Goal: Information Seeking & Learning: Check status

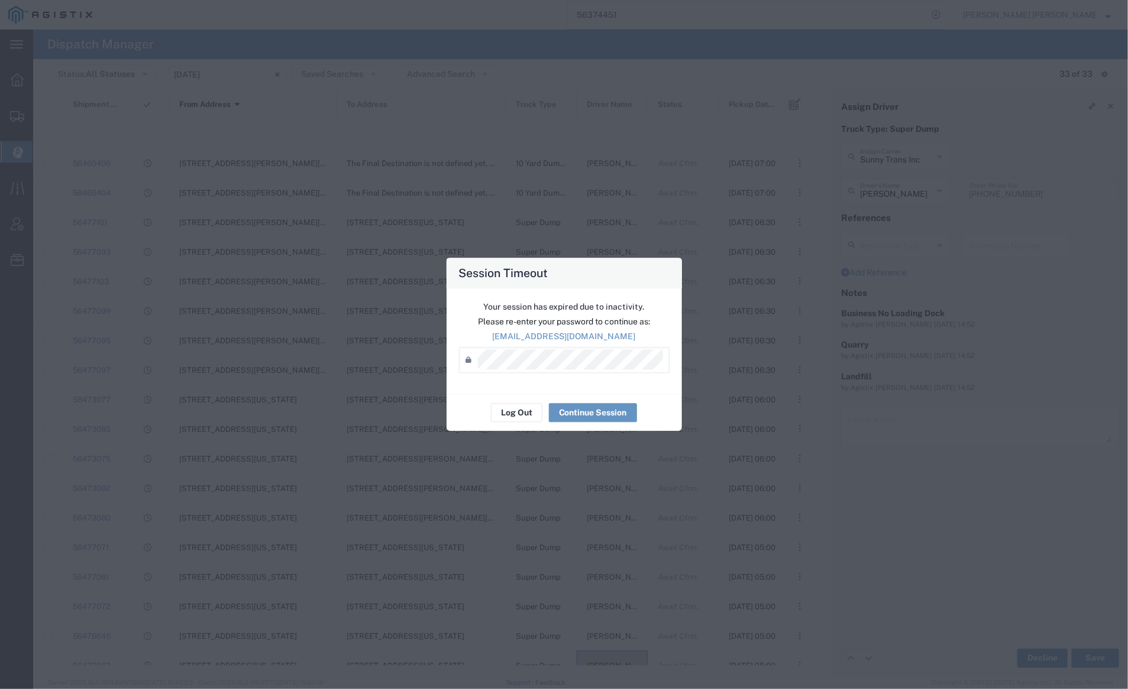
scroll to position [336, 0]
click at [513, 418] on button "Log Out" at bounding box center [516, 413] width 51 height 19
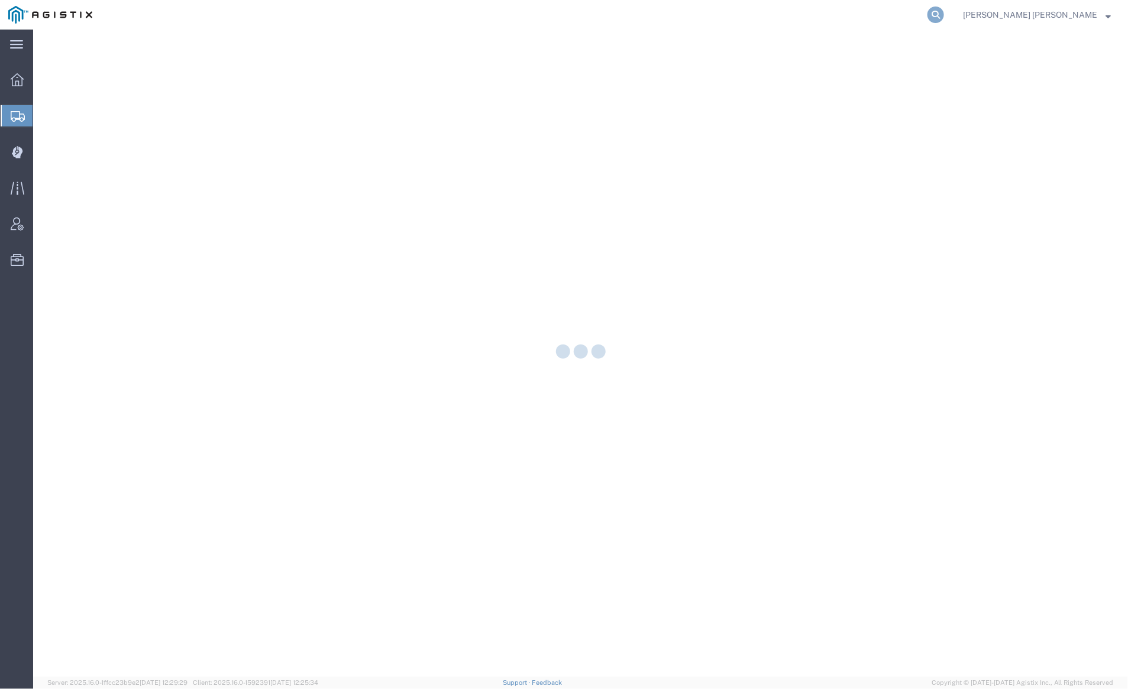
click at [944, 7] on icon at bounding box center [935, 15] width 17 height 17
click at [843, 17] on input "search" at bounding box center [748, 15] width 360 height 28
paste input "56246587"
drag, startPoint x: 1006, startPoint y: 10, endPoint x: 983, endPoint y: 20, distance: 25.2
click at [944, 11] on icon at bounding box center [935, 15] width 17 height 17
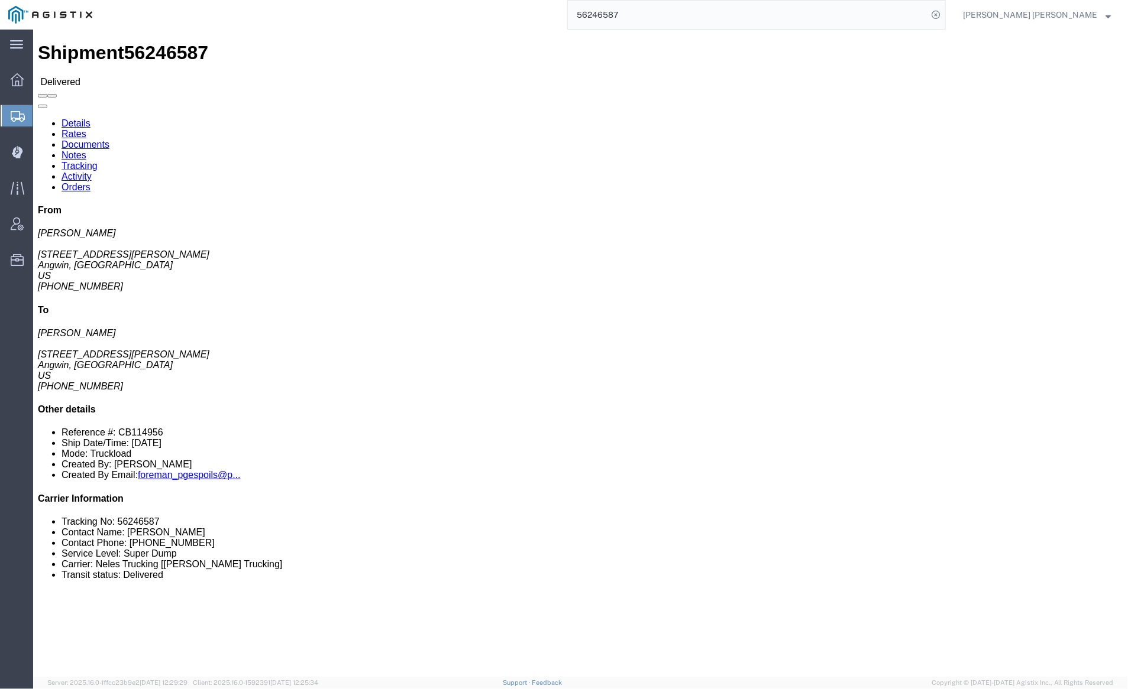
click link "Documents"
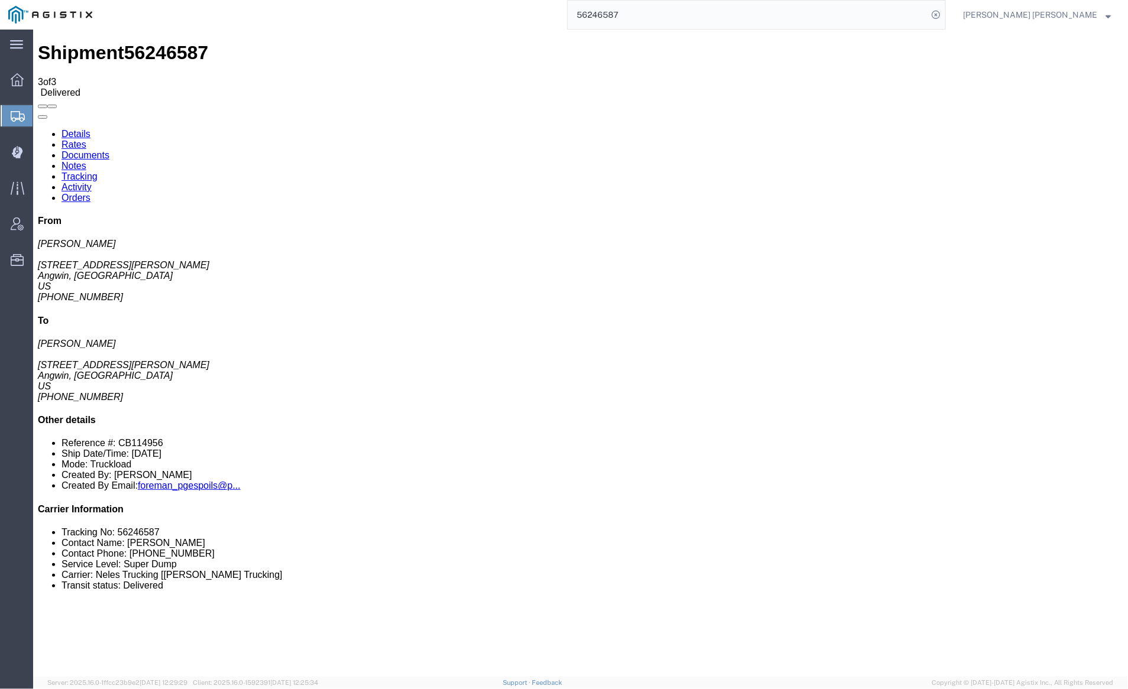
click at [86, 160] on link "Notes" at bounding box center [73, 165] width 25 height 10
click at [109, 150] on link "Documents" at bounding box center [85, 155] width 48 height 10
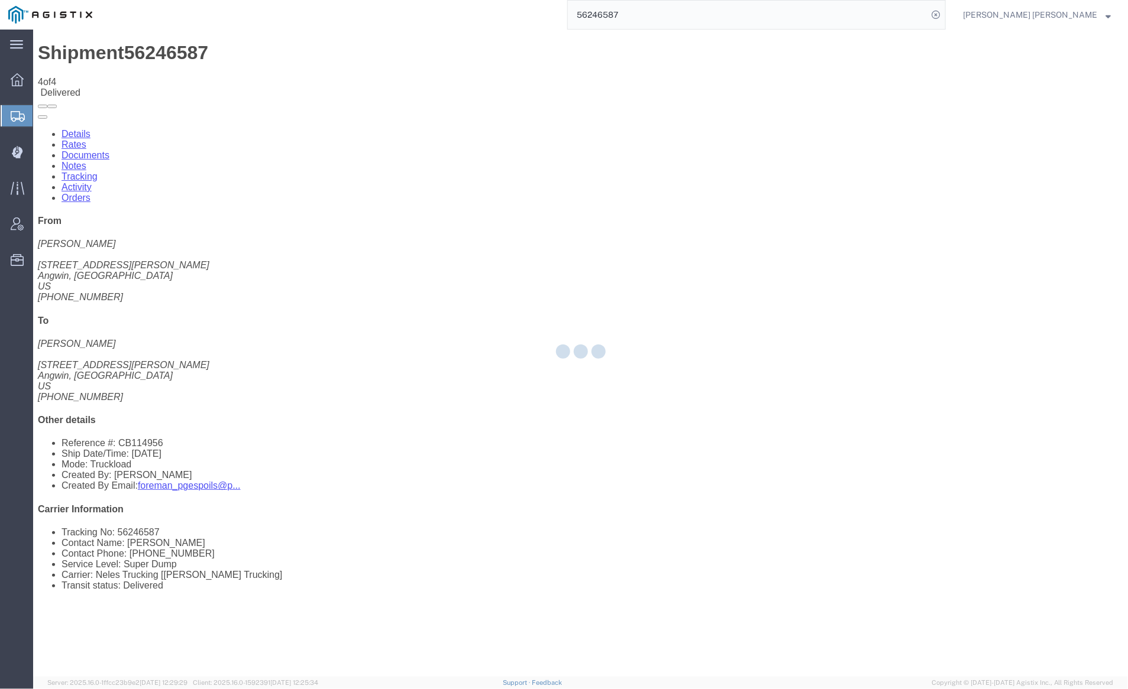
click at [174, 56] on div at bounding box center [580, 354] width 1095 height 648
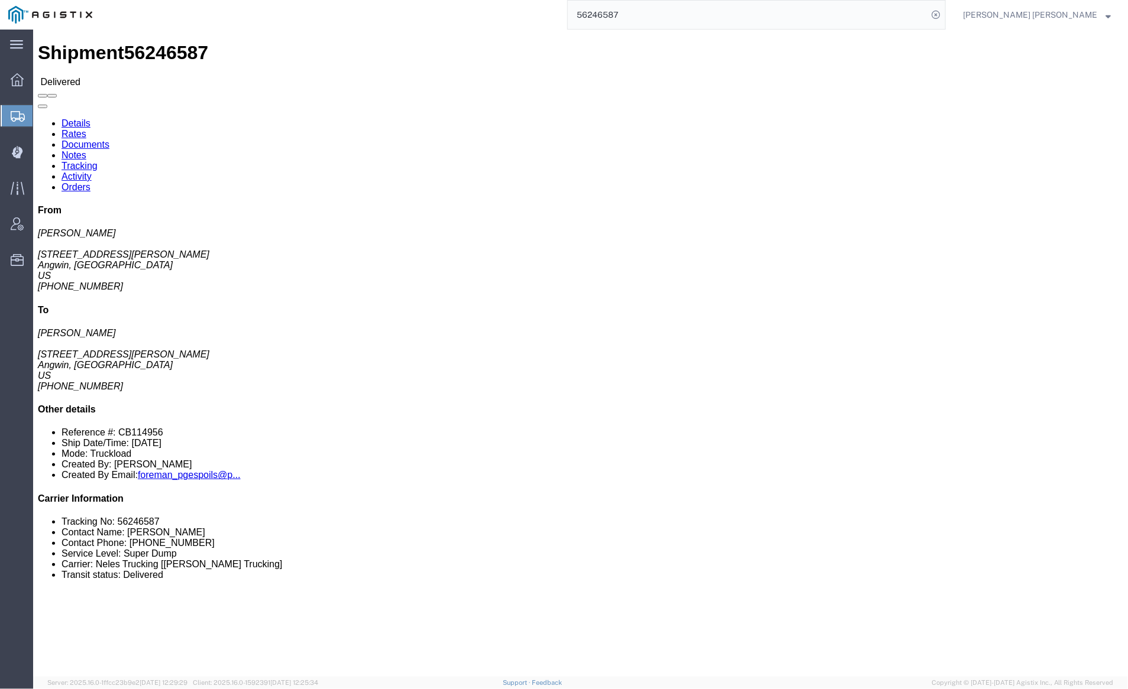
click link "Documents"
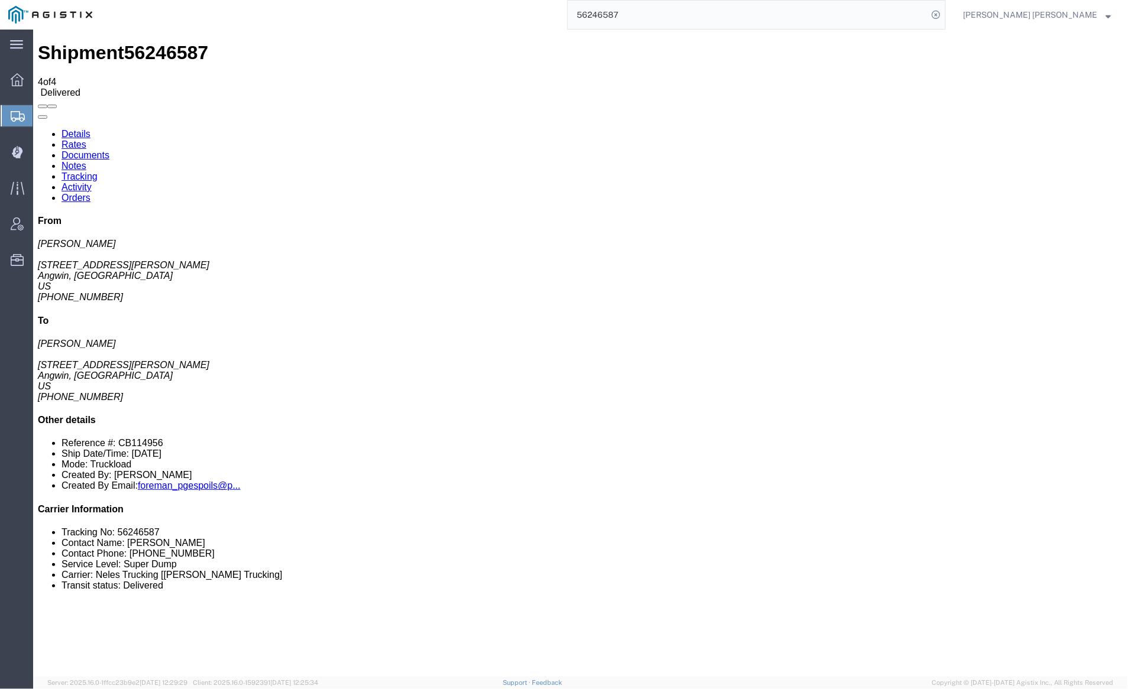
click at [654, 12] on input "56246587" at bounding box center [748, 15] width 360 height 28
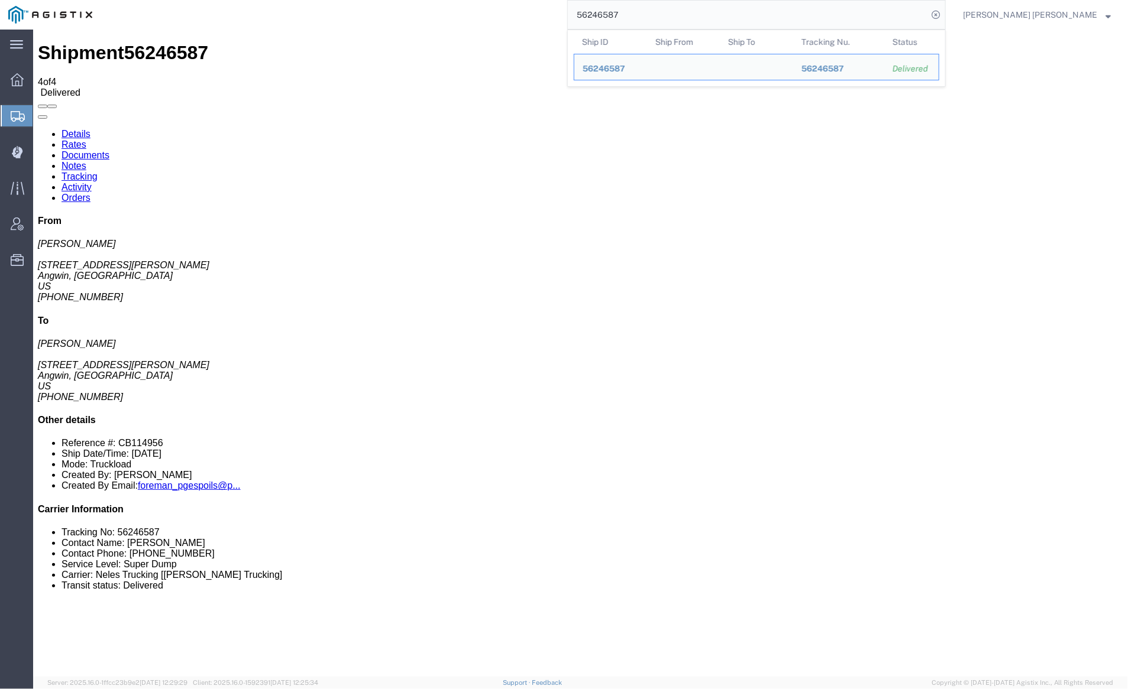
paste input "5968300"
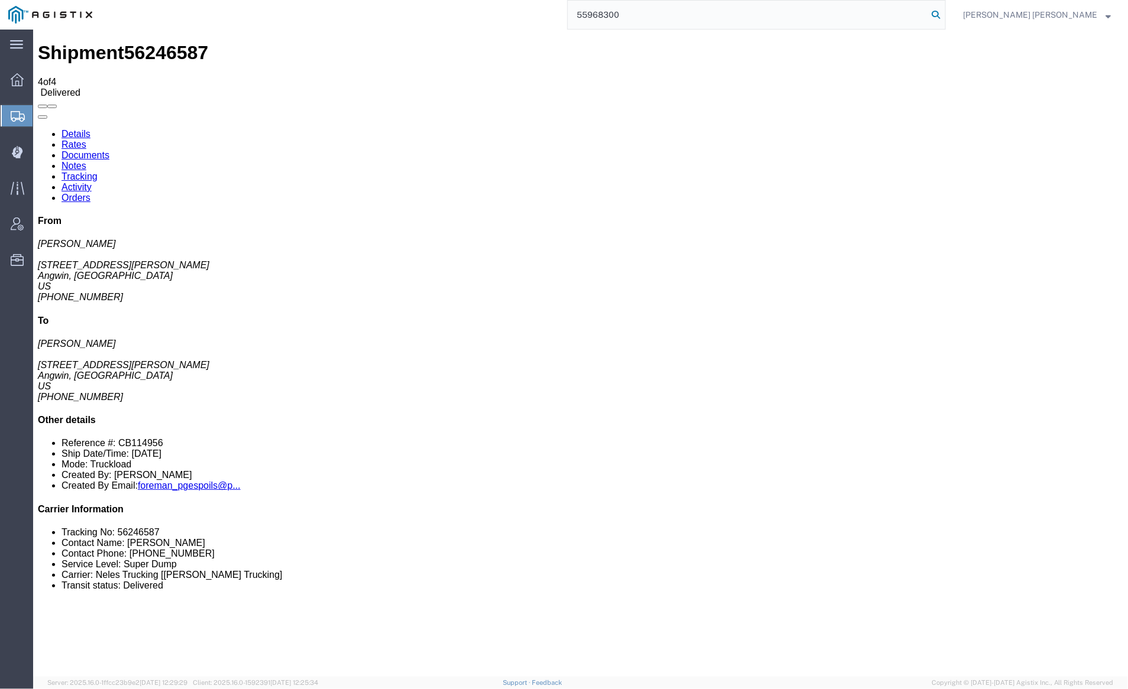
click at [944, 11] on icon at bounding box center [935, 15] width 17 height 17
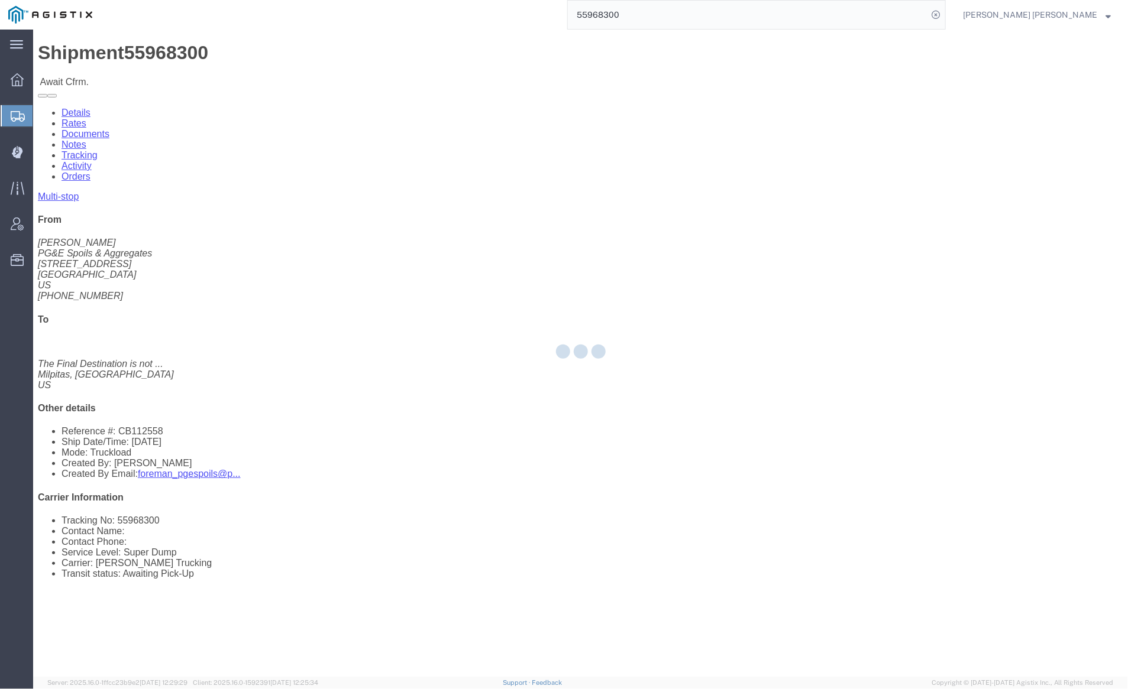
click at [654, 15] on input "55968300" at bounding box center [748, 15] width 360 height 28
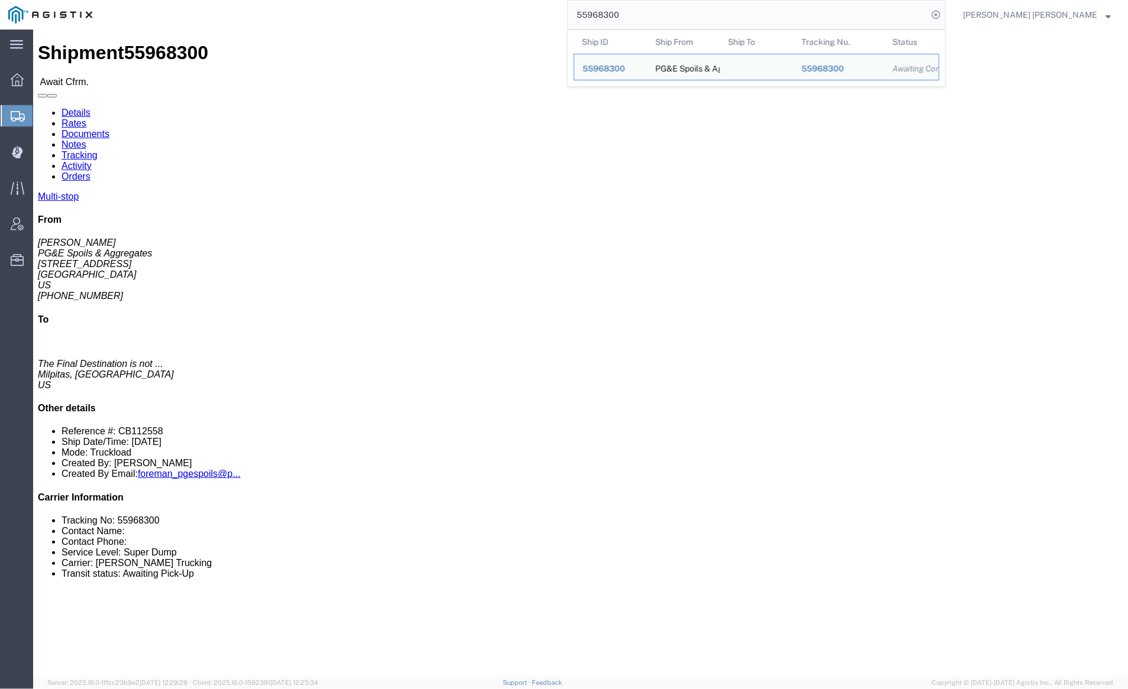
paste input "19148"
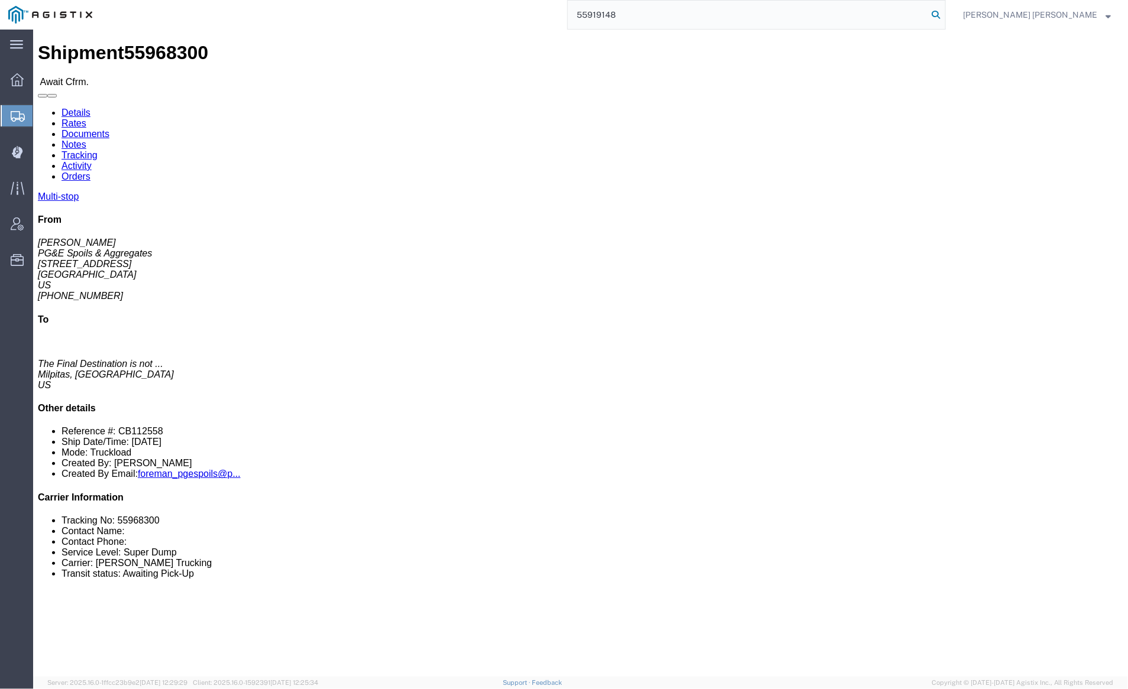
click at [944, 14] on icon at bounding box center [935, 15] width 17 height 17
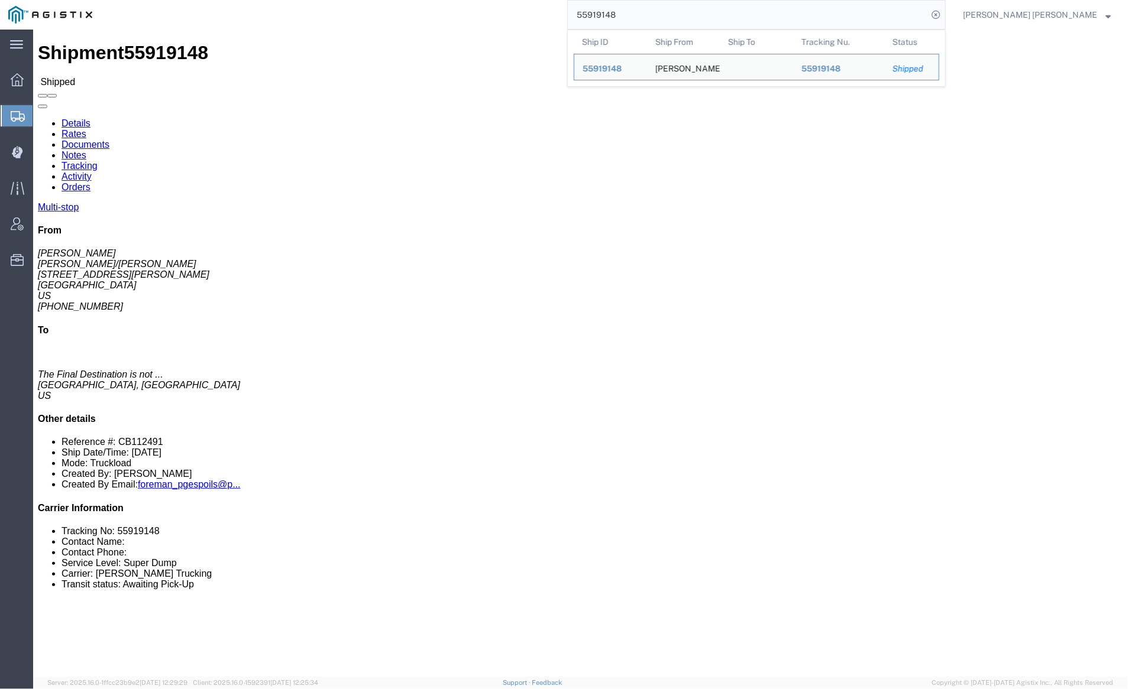
click at [668, 9] on input "55919148" at bounding box center [748, 15] width 360 height 28
paste input "895294"
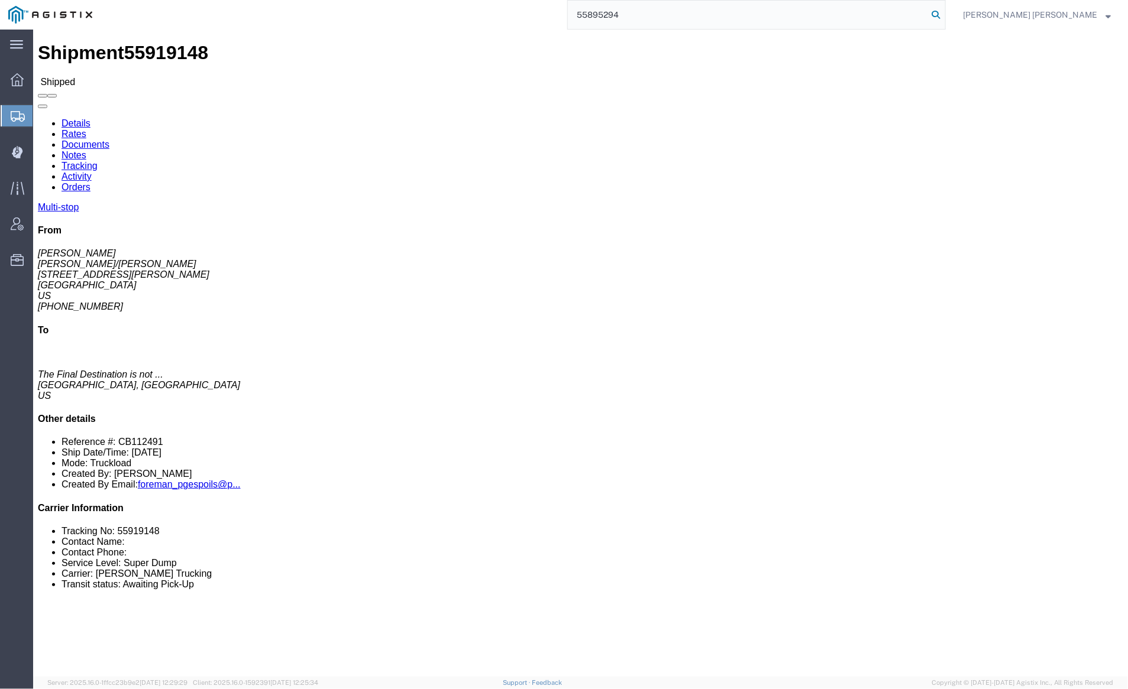
click at [944, 14] on icon at bounding box center [935, 15] width 17 height 17
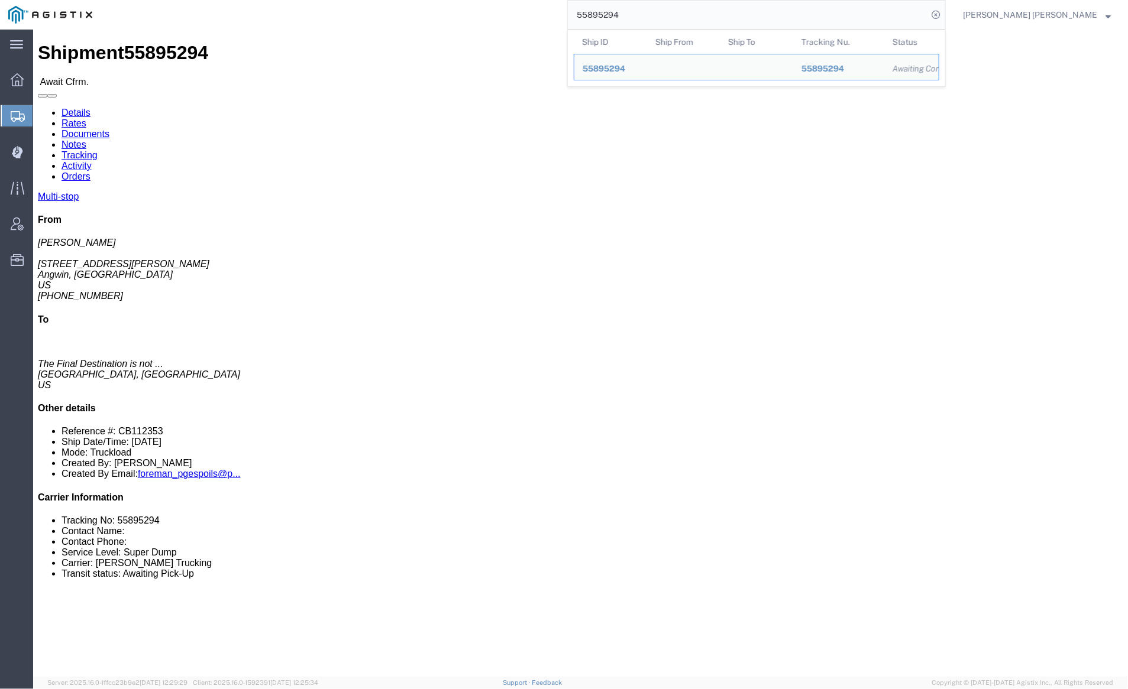
click at [658, 20] on input "55895294" at bounding box center [748, 15] width 360 height 28
paste input "41390"
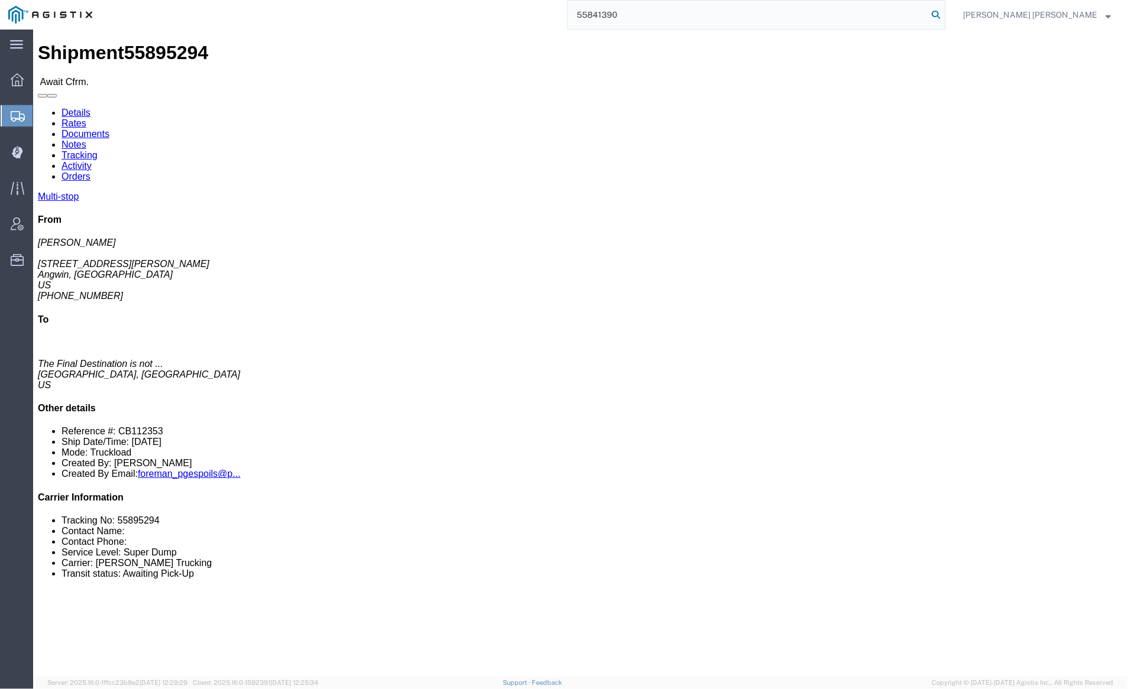
click at [944, 11] on icon at bounding box center [935, 15] width 17 height 17
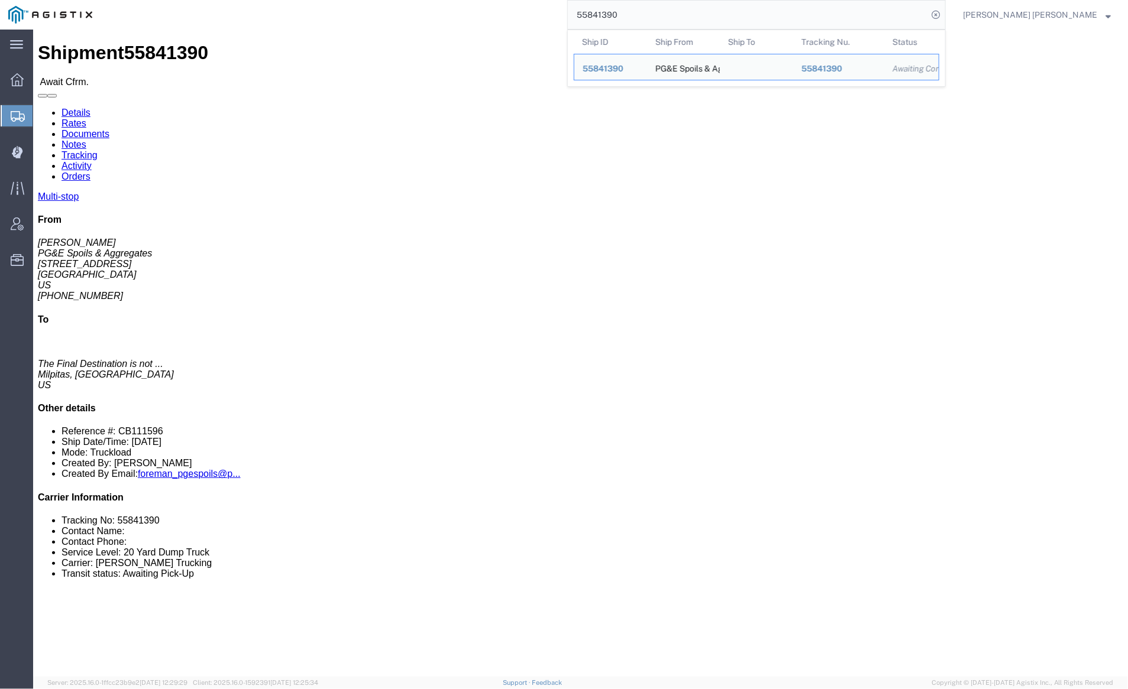
click at [666, 13] on input "55841390" at bounding box center [748, 15] width 360 height 28
paste input "6061303"
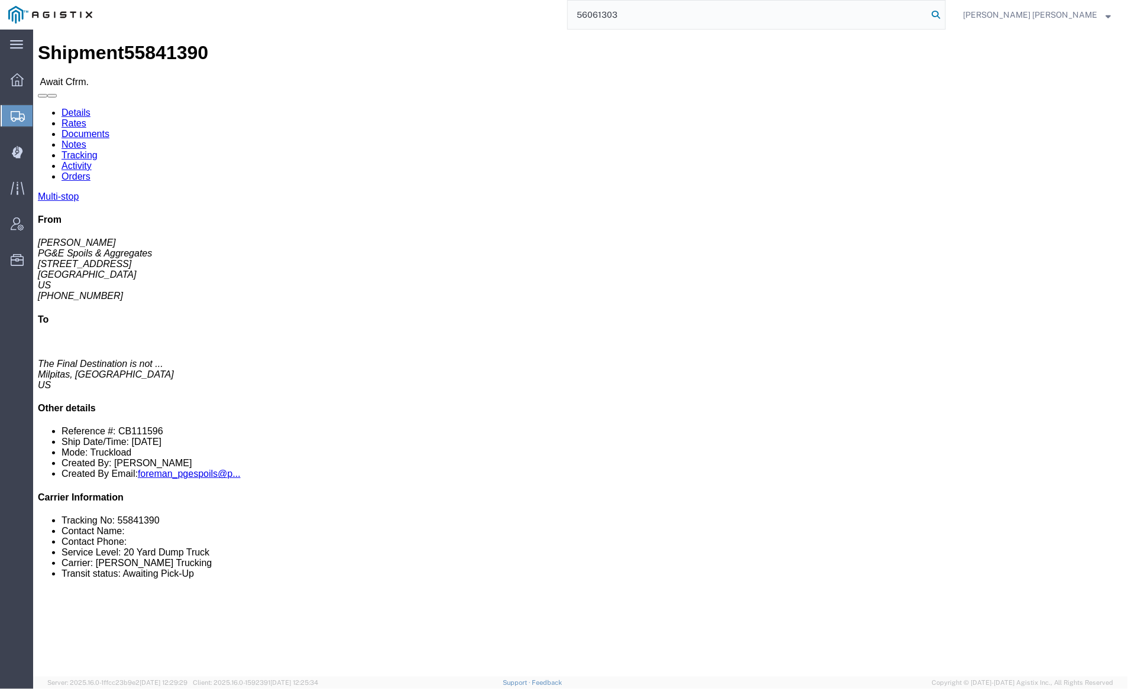
click at [944, 9] on icon at bounding box center [935, 15] width 17 height 17
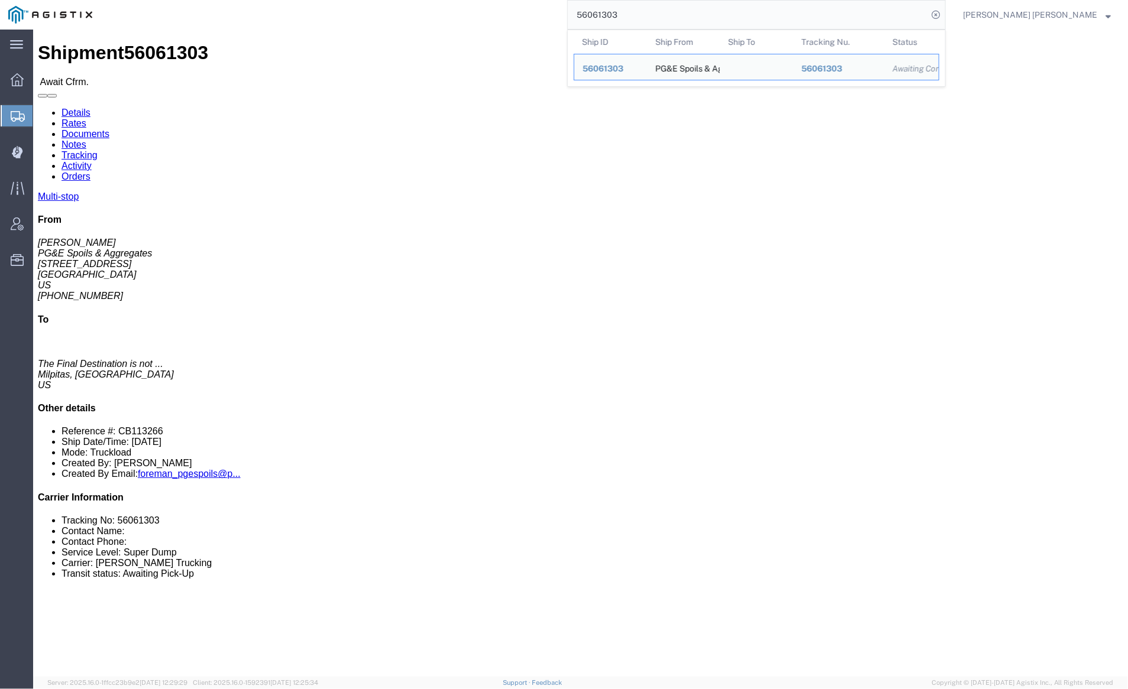
click at [652, 7] on input "56061303" at bounding box center [748, 15] width 360 height 28
paste input "75816"
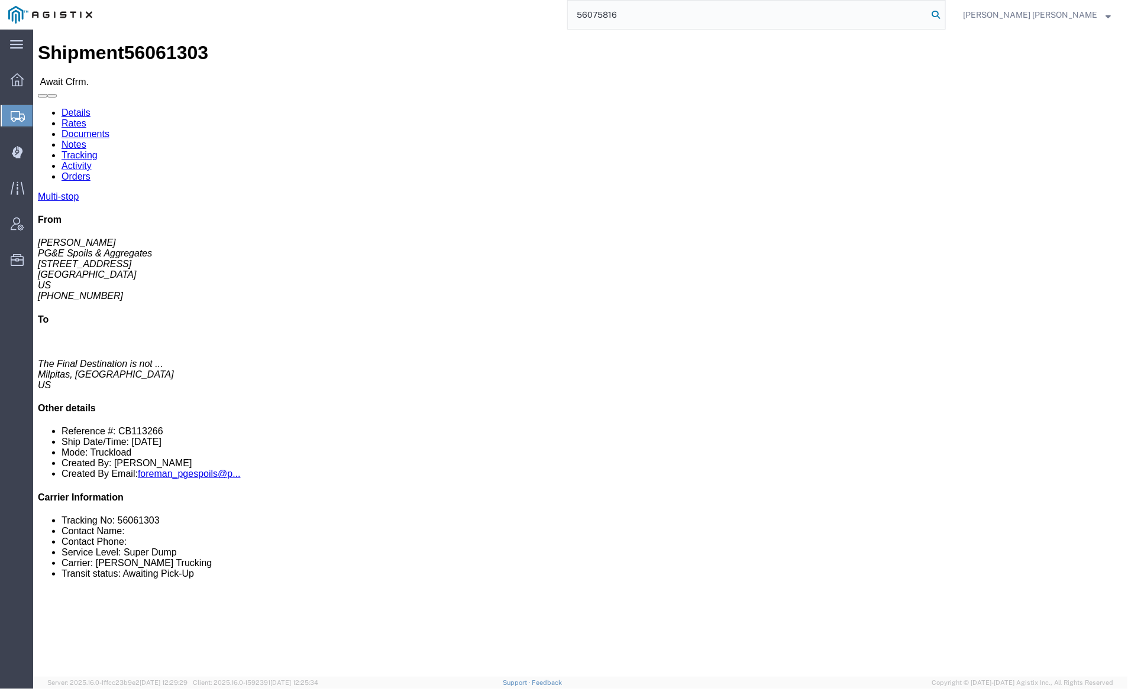
click at [944, 10] on icon at bounding box center [935, 15] width 17 height 17
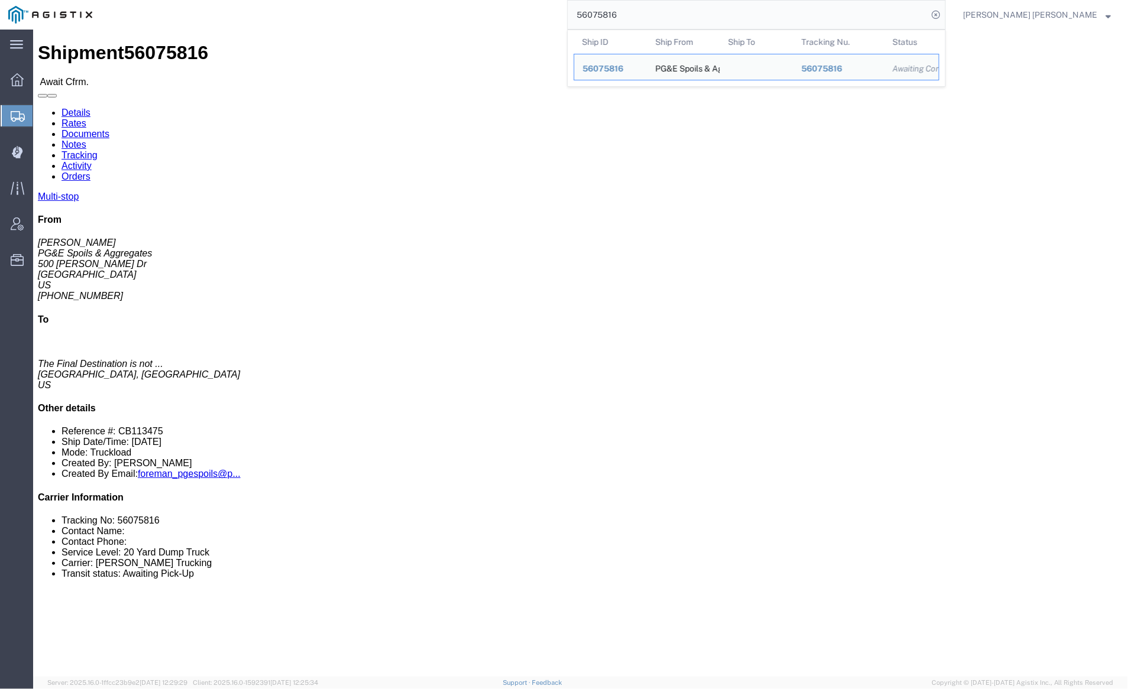
click at [660, 12] on input "56075816" at bounding box center [748, 15] width 360 height 28
paste input "117745"
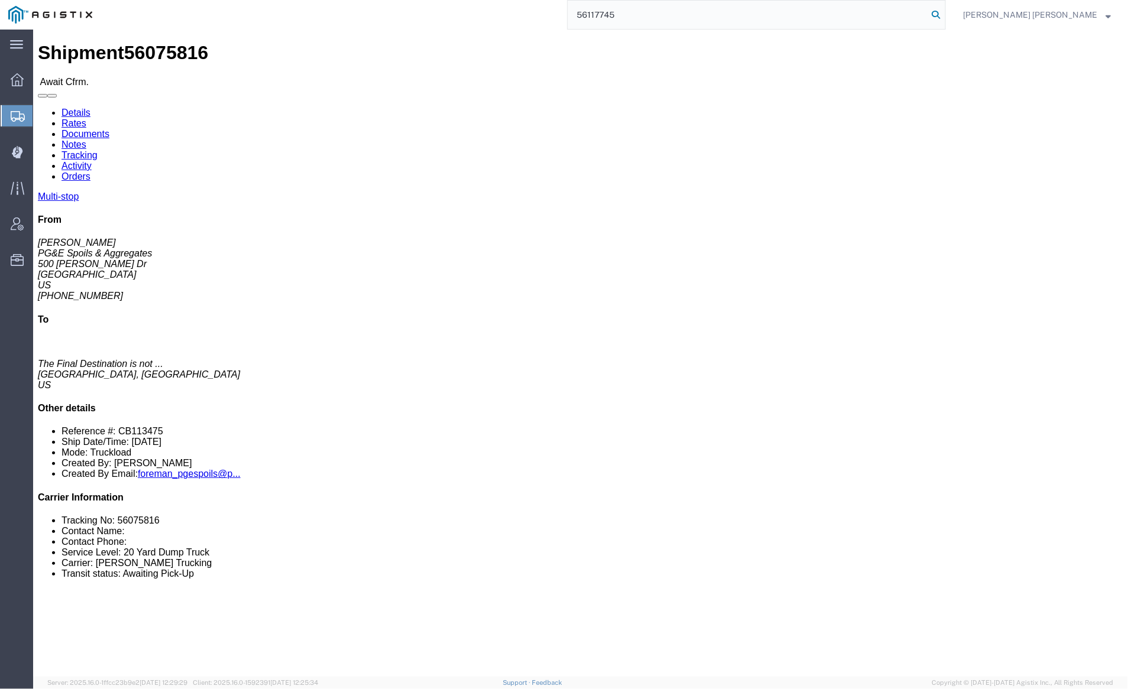
click at [944, 10] on icon at bounding box center [935, 15] width 17 height 17
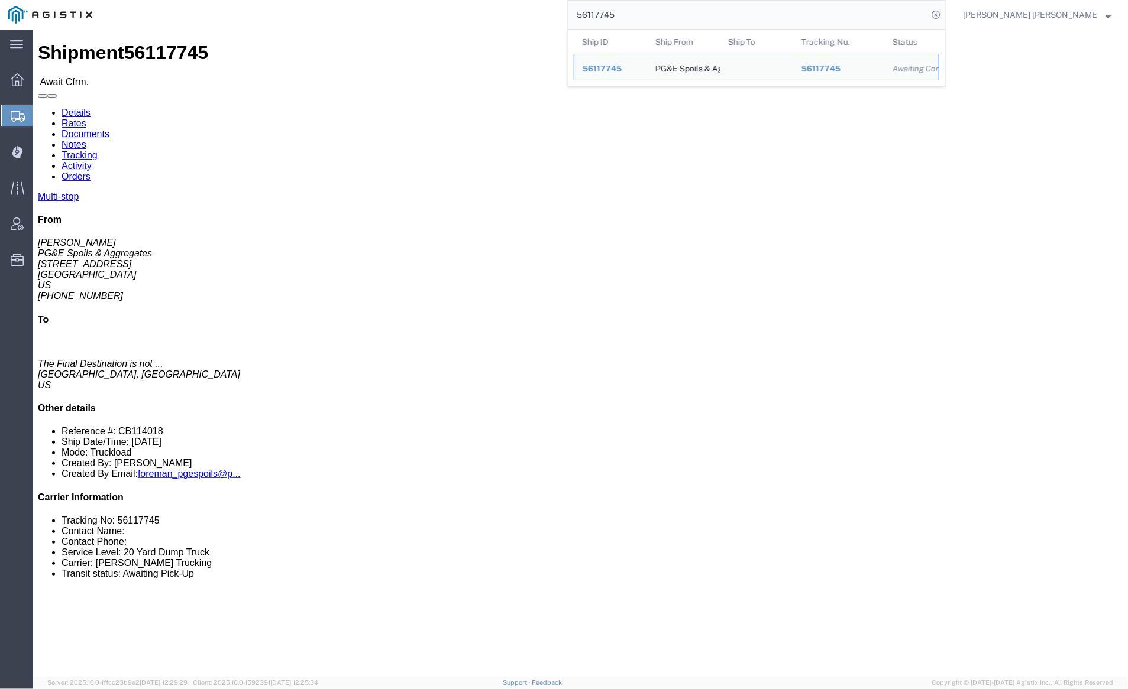
click at [658, 20] on input "56117745" at bounding box center [748, 15] width 360 height 28
paste input "30067"
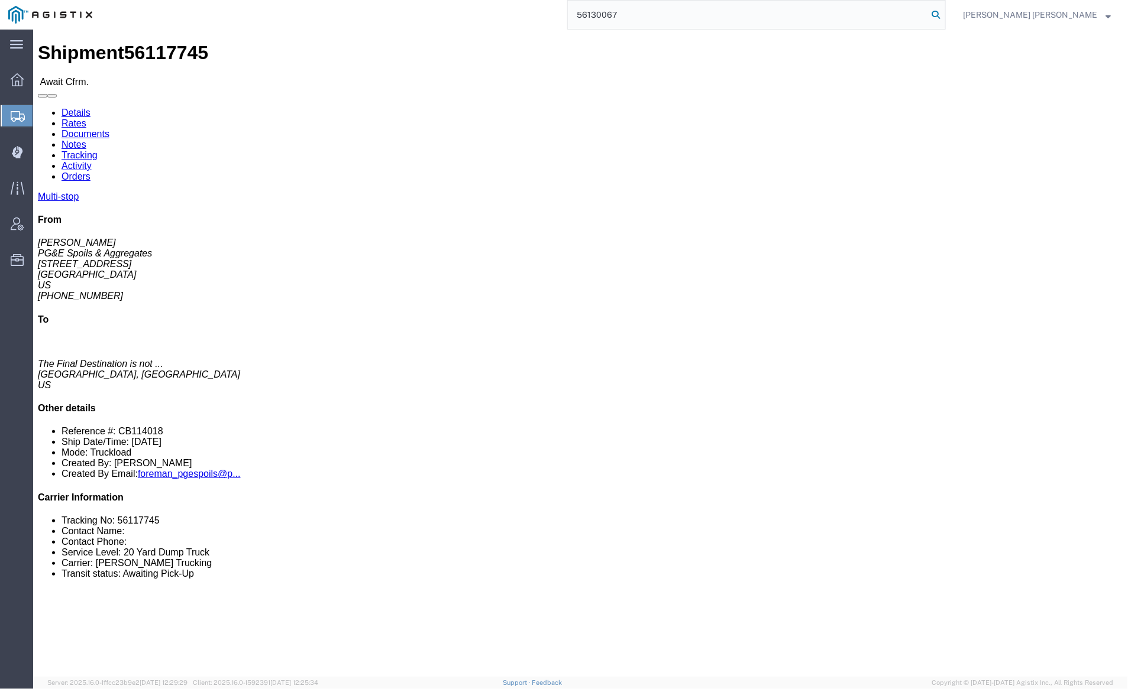
click at [944, 14] on icon at bounding box center [935, 15] width 17 height 17
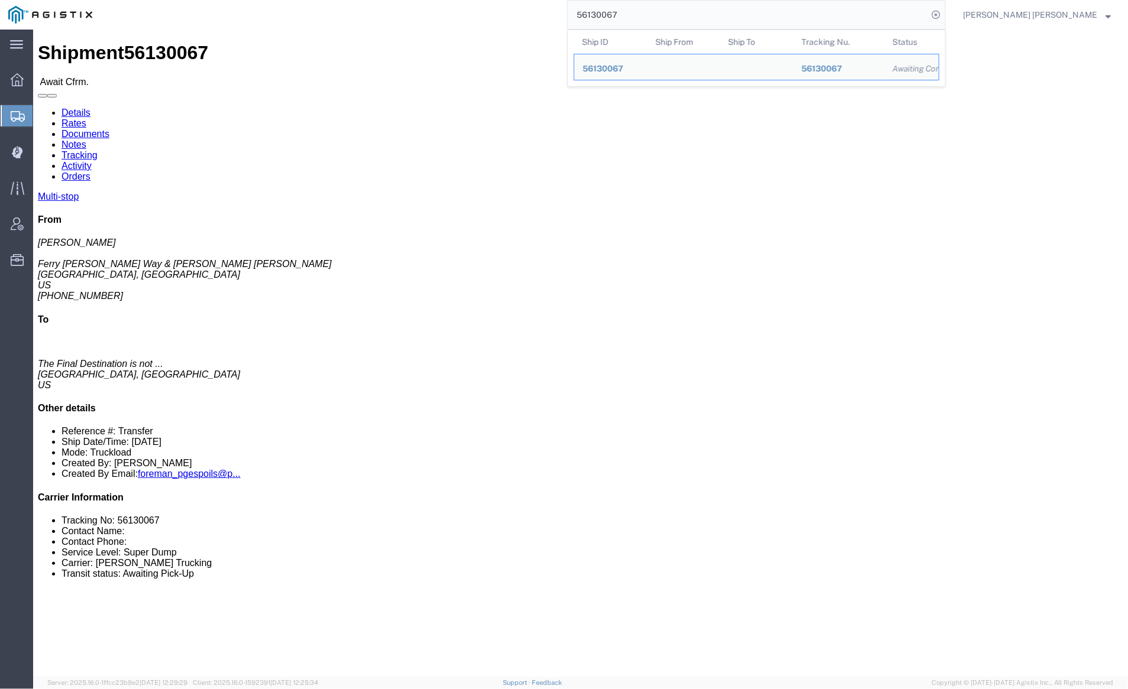
click at [650, 14] on input "56130067" at bounding box center [748, 15] width 360 height 28
paste input "57453"
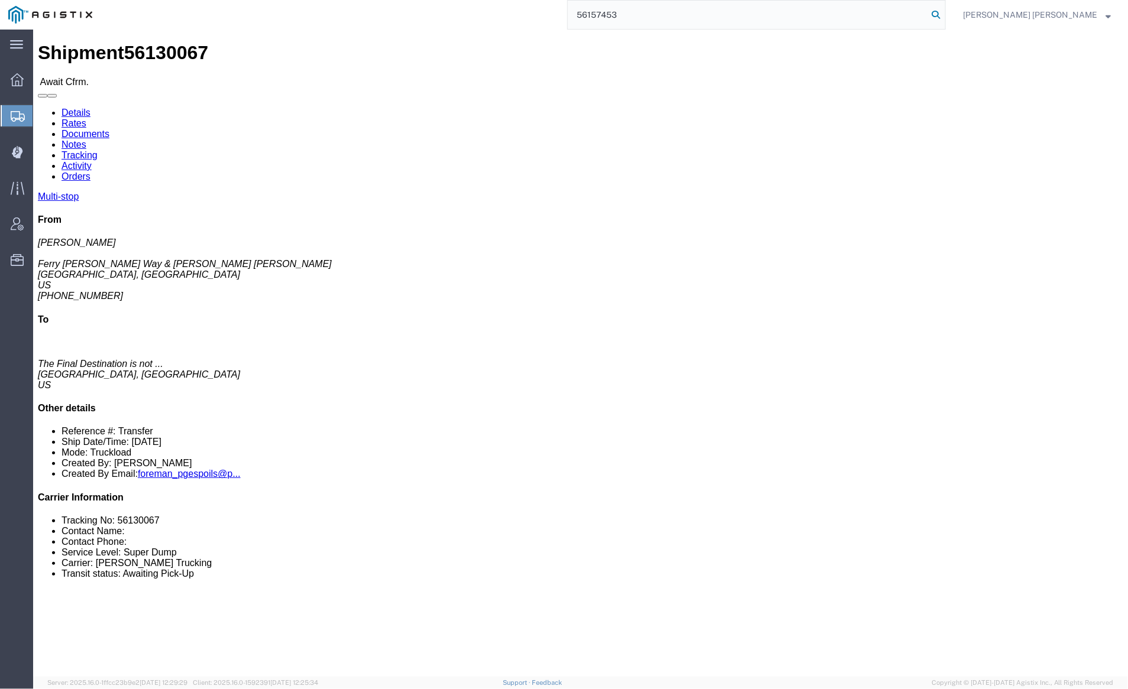
click at [944, 17] on icon at bounding box center [935, 15] width 17 height 17
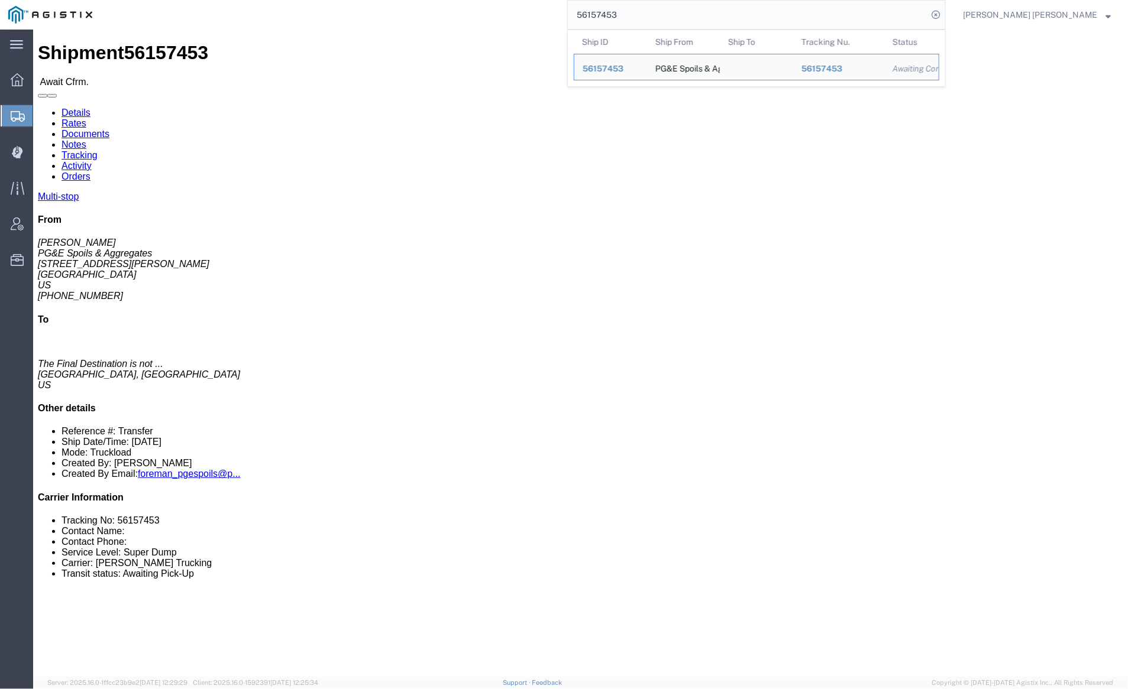
click at [661, 15] on input "56157453" at bounding box center [748, 15] width 360 height 28
paste input "67976"
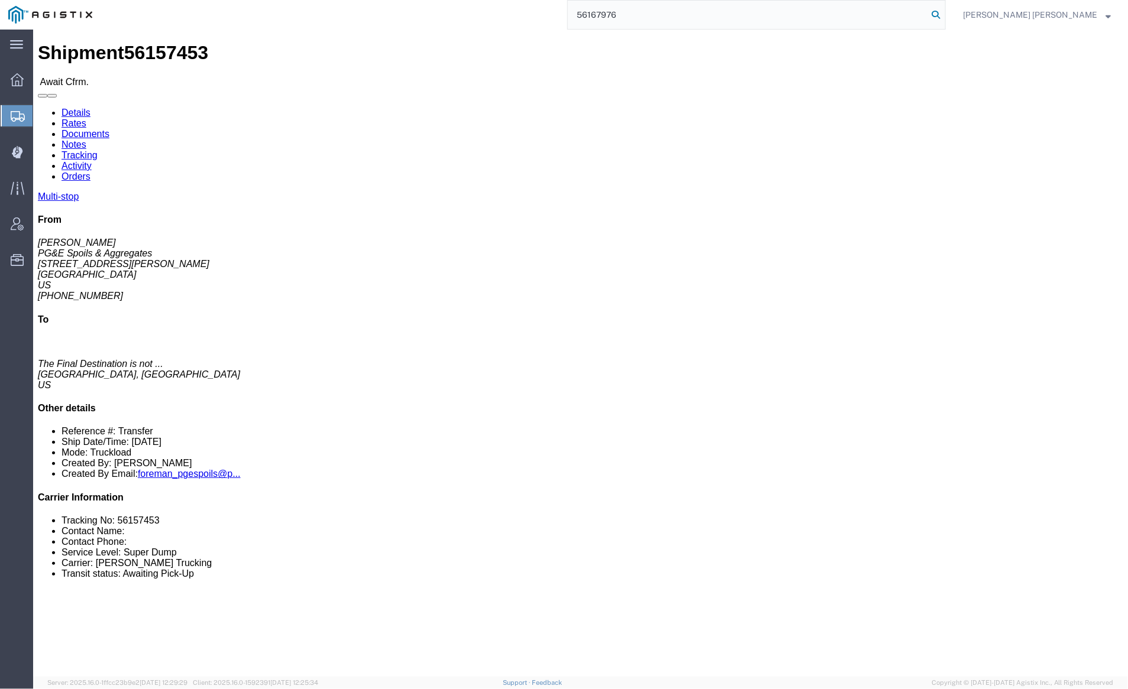
click at [944, 13] on icon at bounding box center [935, 15] width 17 height 17
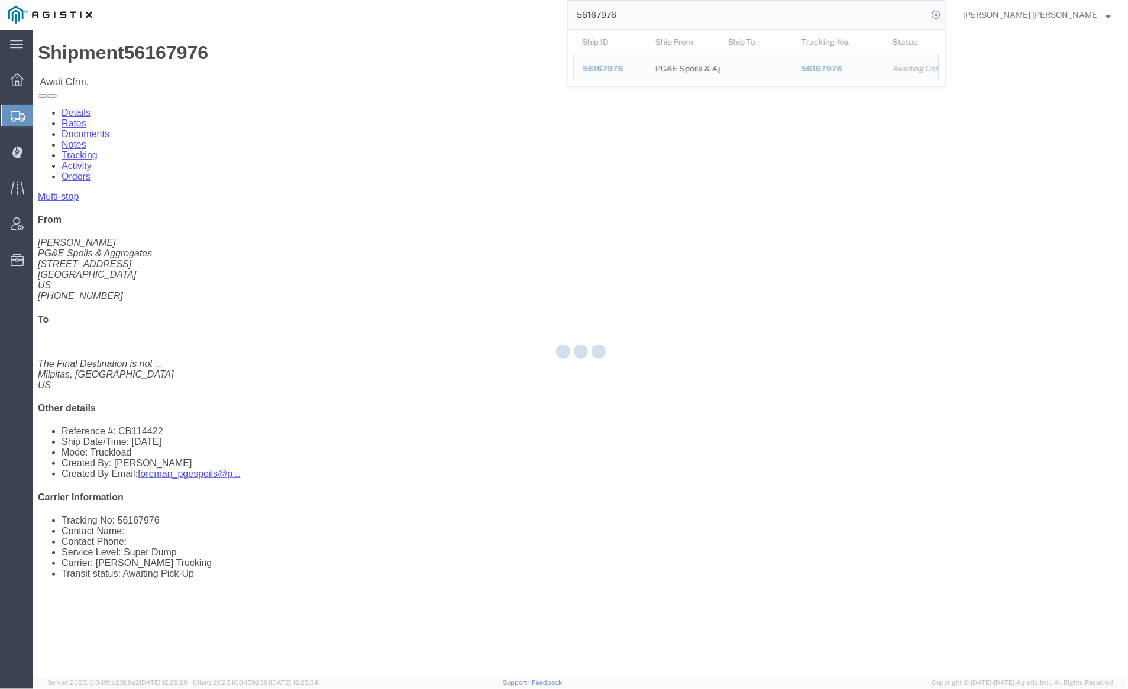
click at [656, 20] on input "56167976" at bounding box center [748, 15] width 360 height 28
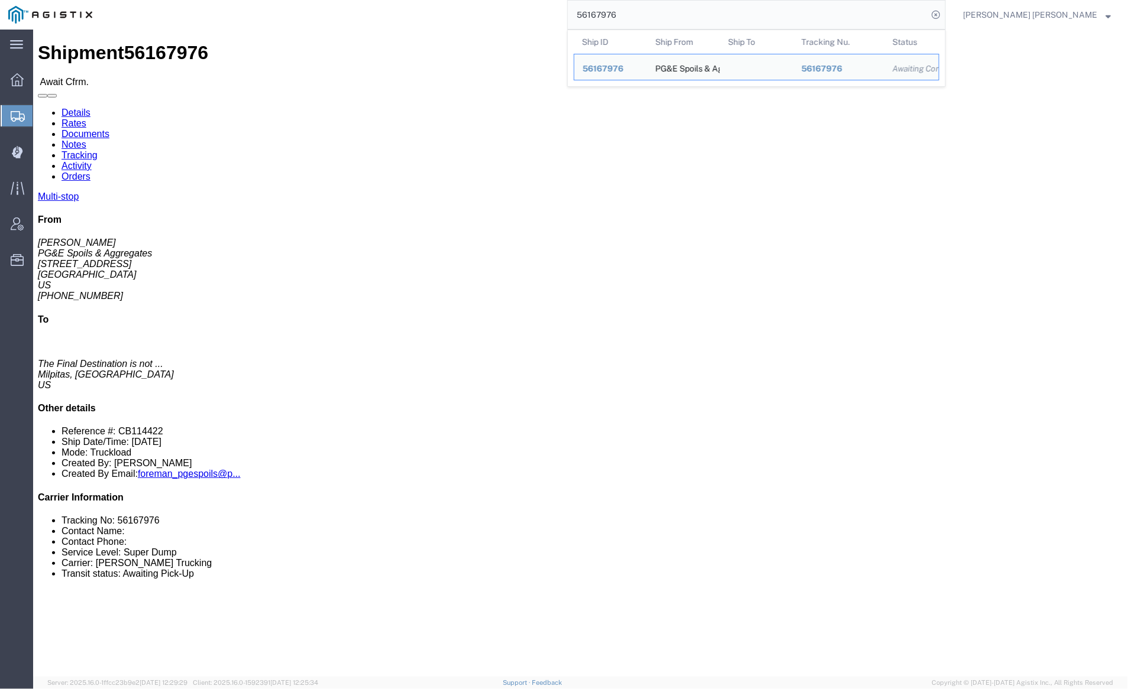
paste input "8523"
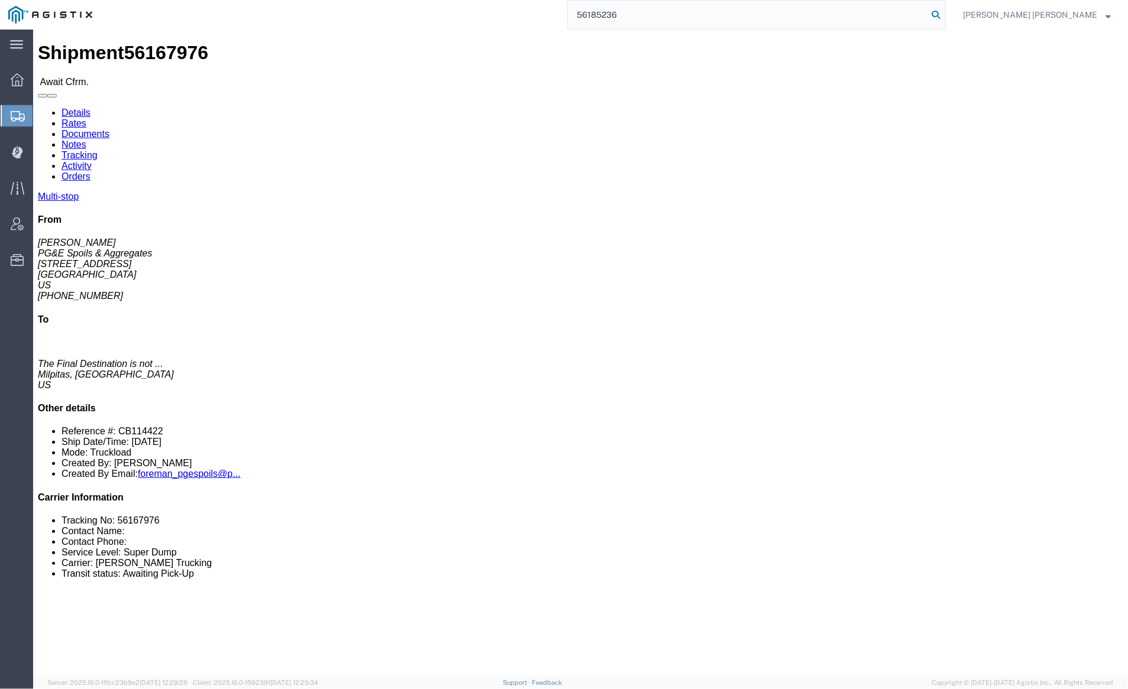
click at [944, 11] on icon at bounding box center [935, 15] width 17 height 17
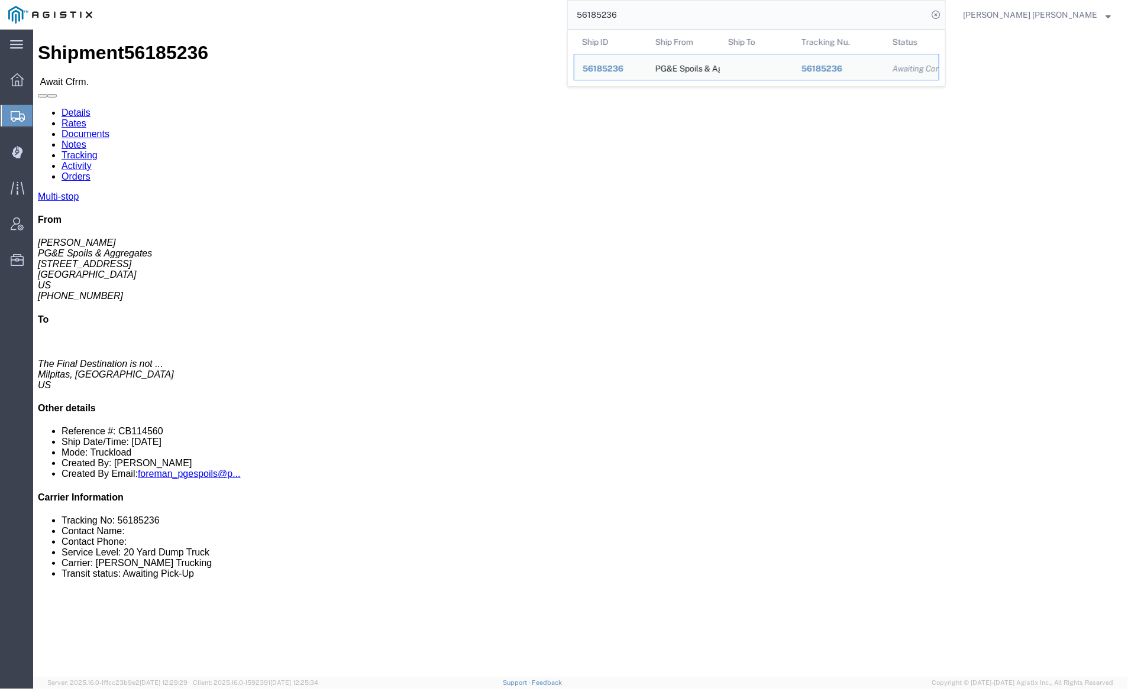
click at [659, 14] on input "56185236" at bounding box center [748, 15] width 360 height 28
paste input "67984"
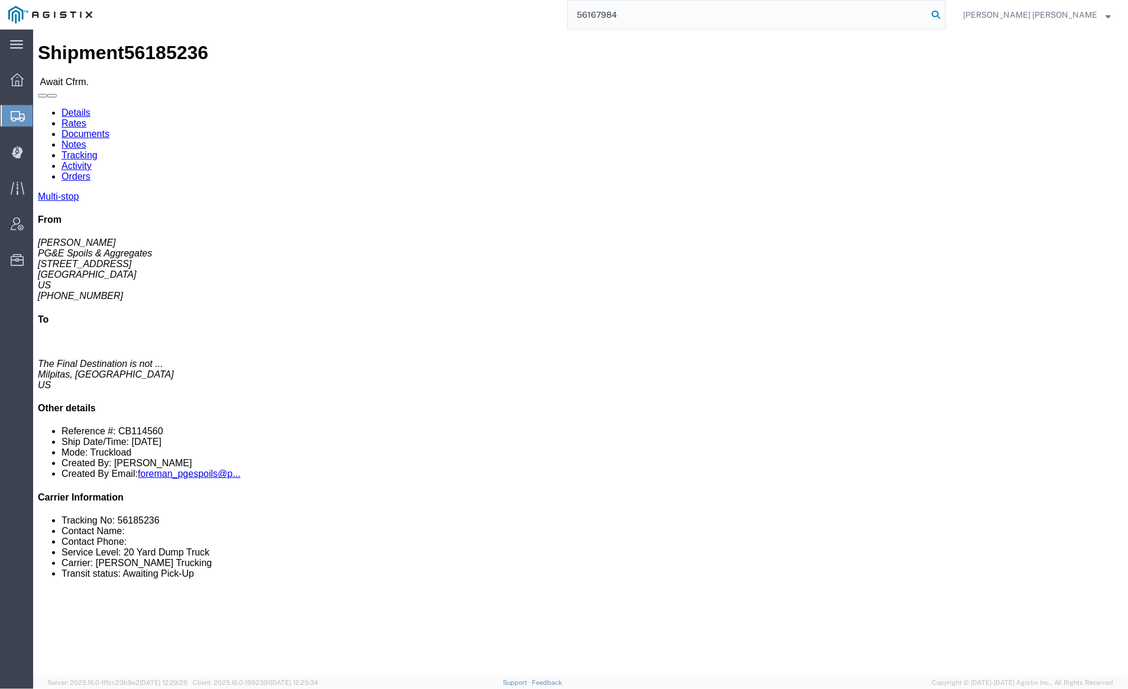
click at [944, 8] on icon at bounding box center [935, 15] width 17 height 17
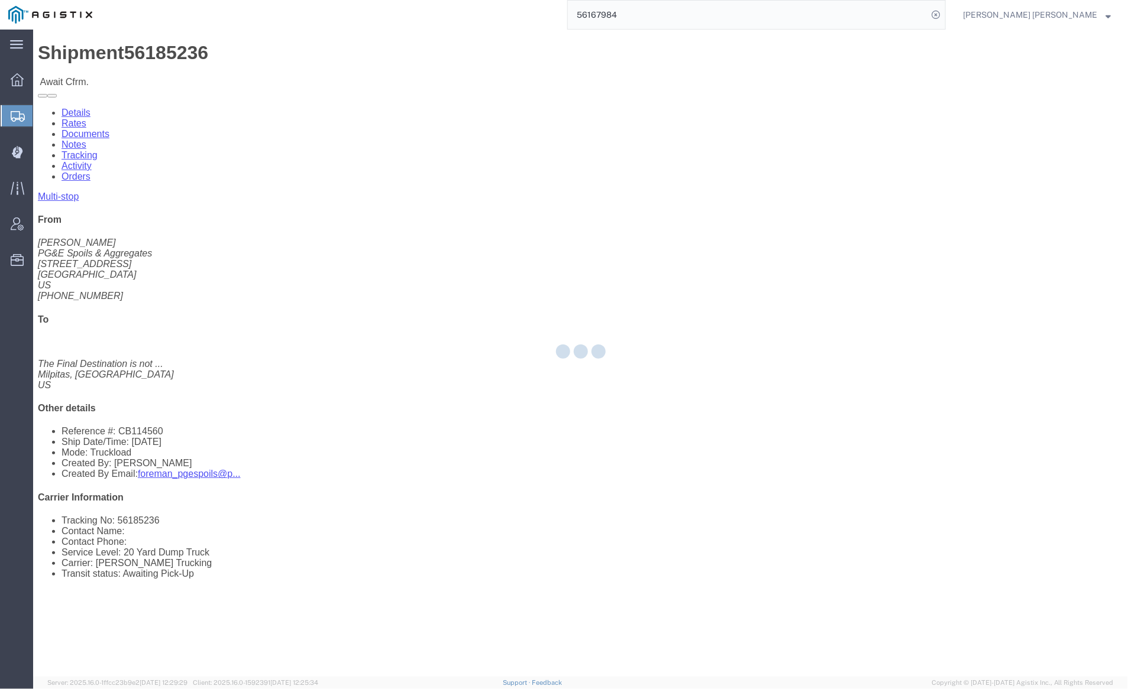
click at [443, 50] on div at bounding box center [580, 354] width 1095 height 648
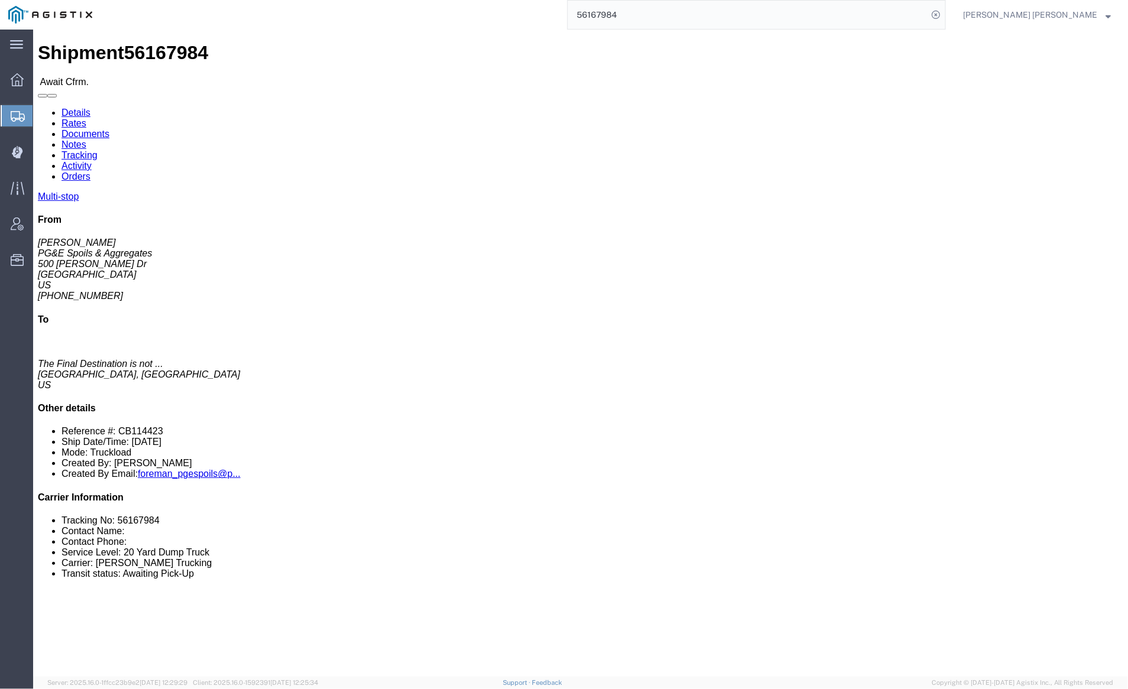
click at [659, 9] on input "56167984" at bounding box center [748, 15] width 360 height 28
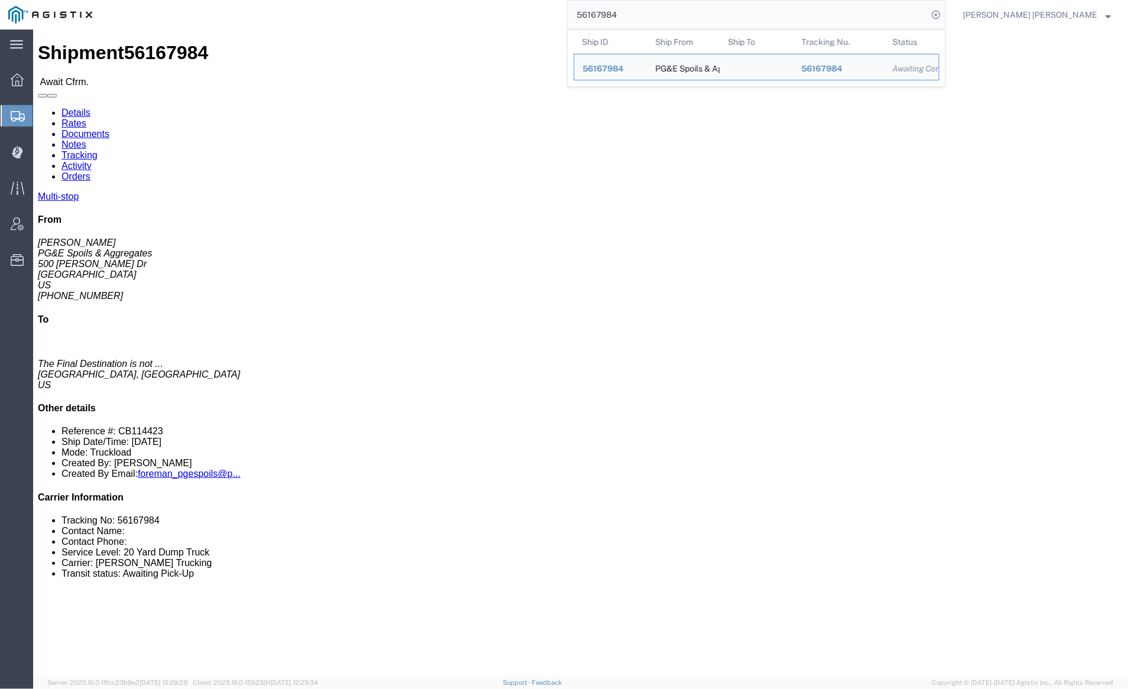
paste input "211140"
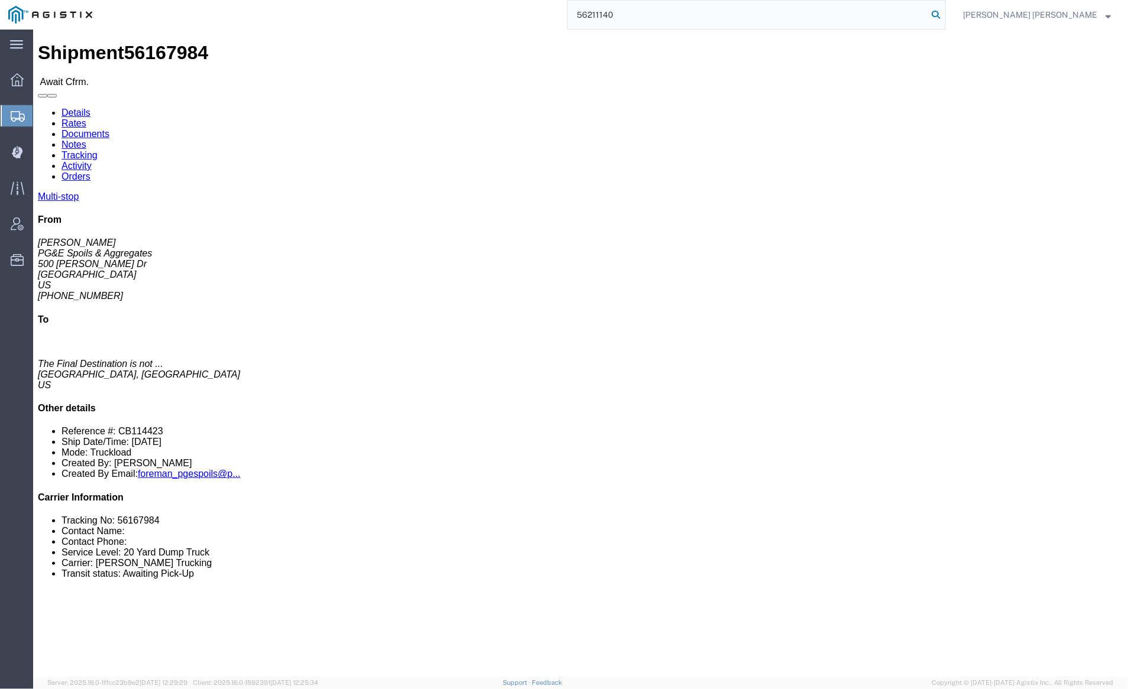
click at [944, 14] on icon at bounding box center [935, 15] width 17 height 17
click at [661, 13] on input "56211140" at bounding box center [748, 15] width 360 height 28
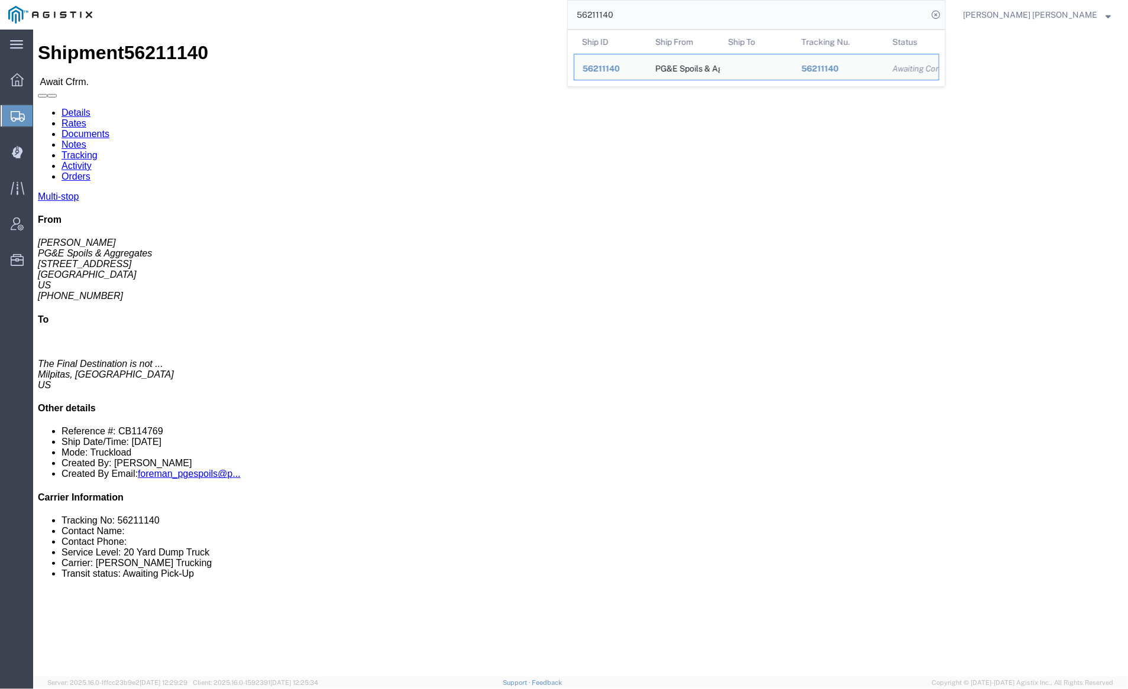
click at [661, 13] on input "56211140" at bounding box center [748, 15] width 360 height 28
paste input "11"
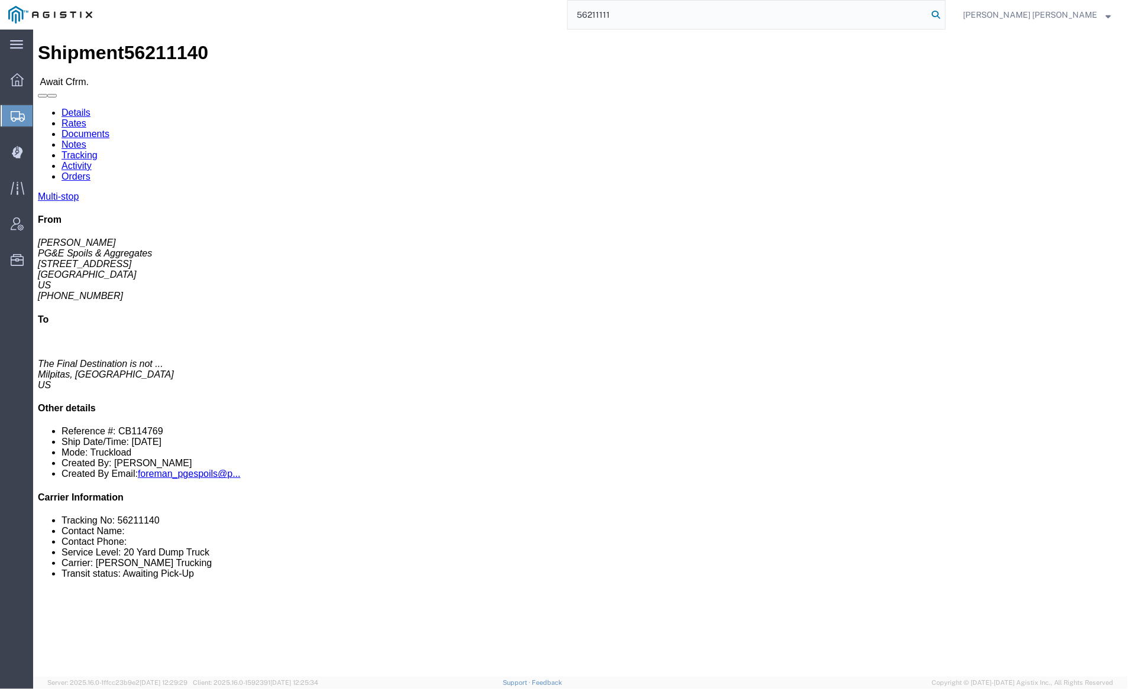
click at [944, 15] on icon at bounding box center [935, 15] width 17 height 17
click at [653, 17] on input "56211111" at bounding box center [748, 15] width 360 height 28
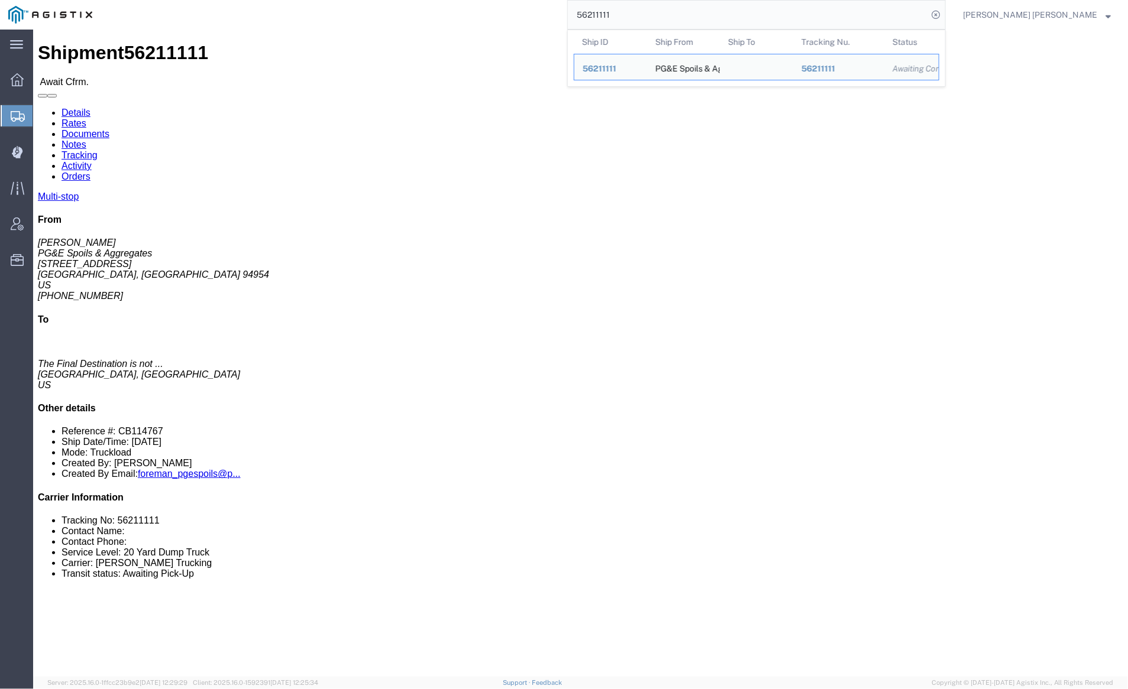
click at [653, 17] on input "56211111" at bounding box center [748, 15] width 360 height 28
paste input "306782"
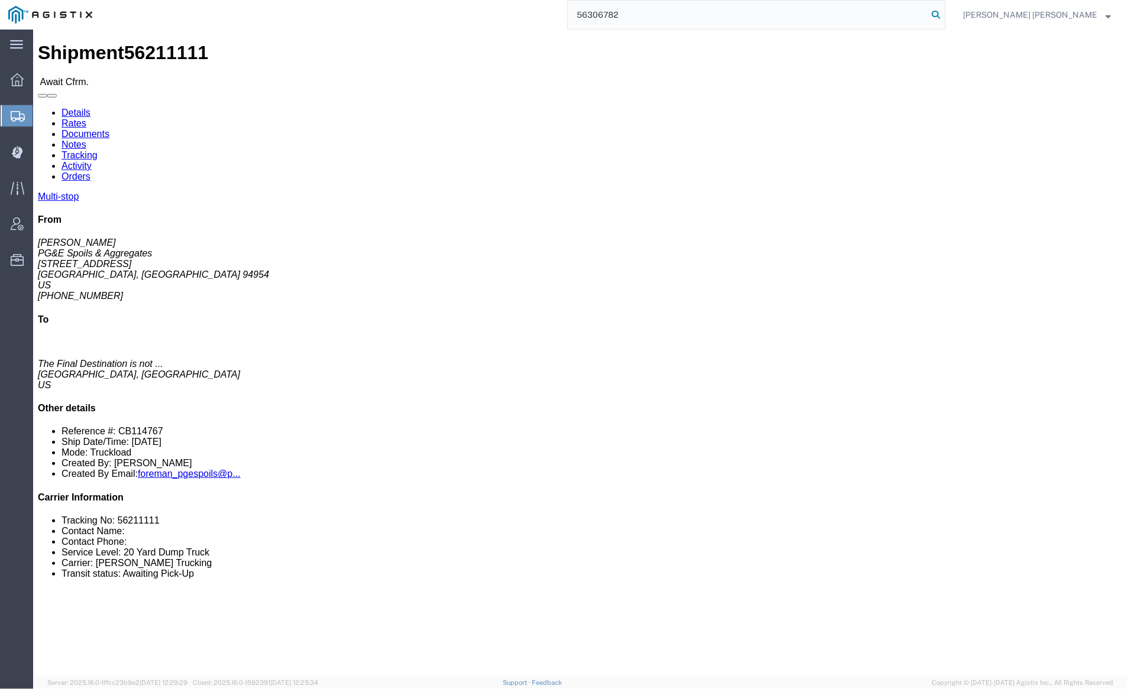
click at [944, 13] on icon at bounding box center [935, 15] width 17 height 17
click at [658, 11] on input "56306782" at bounding box center [748, 15] width 360 height 28
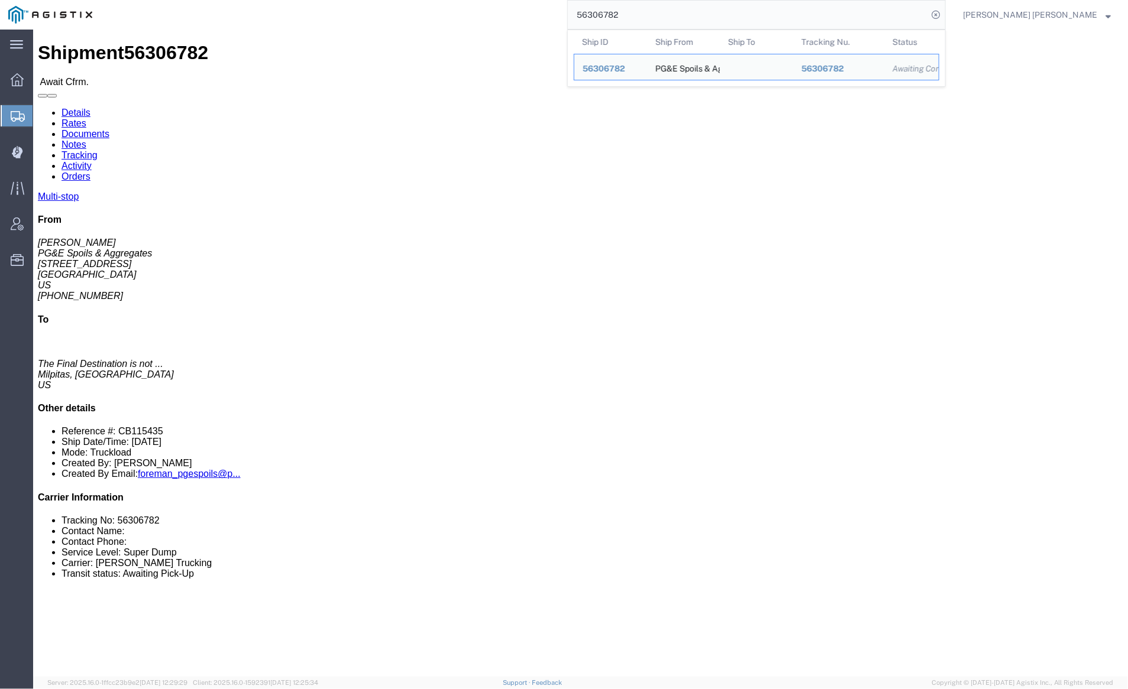
click at [658, 11] on input "56306782" at bounding box center [748, 15] width 360 height 28
paste input "33654"
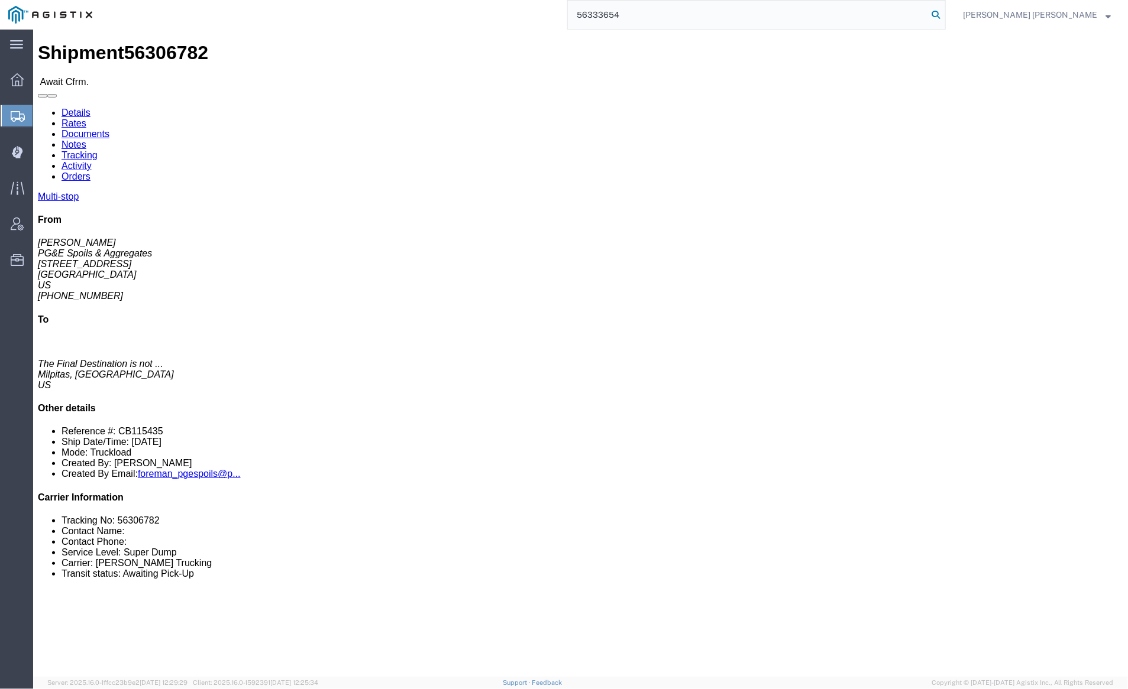
click at [944, 14] on icon at bounding box center [935, 15] width 17 height 17
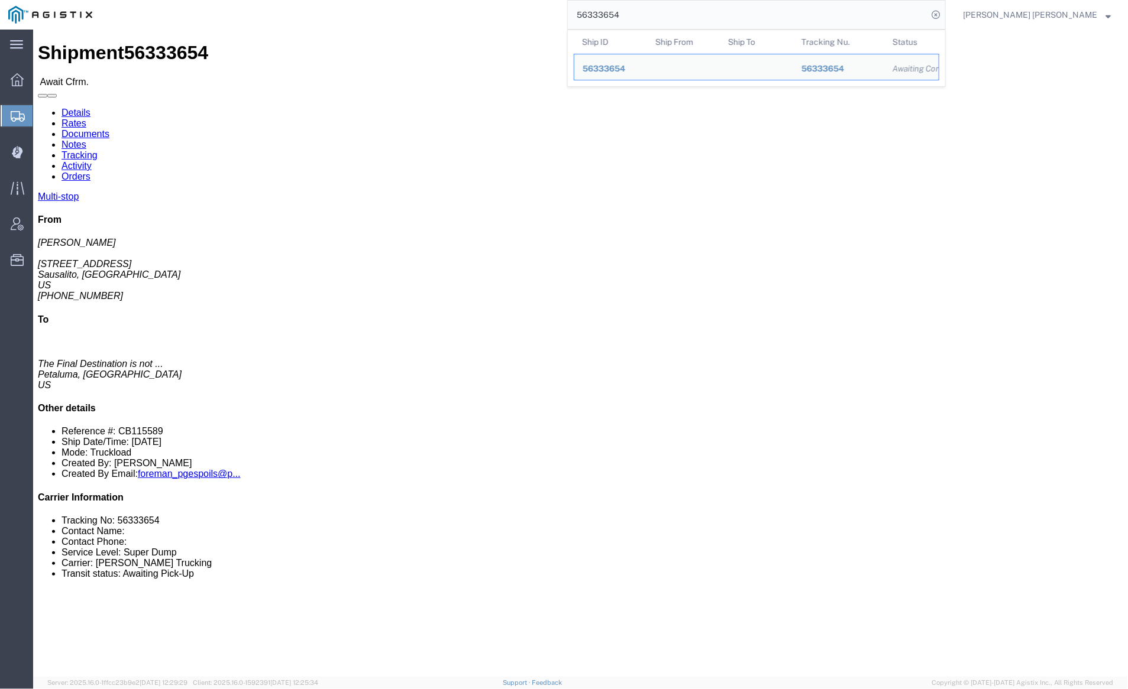
click at [669, 9] on input "56333654" at bounding box center [748, 15] width 360 height 28
paste input "51547"
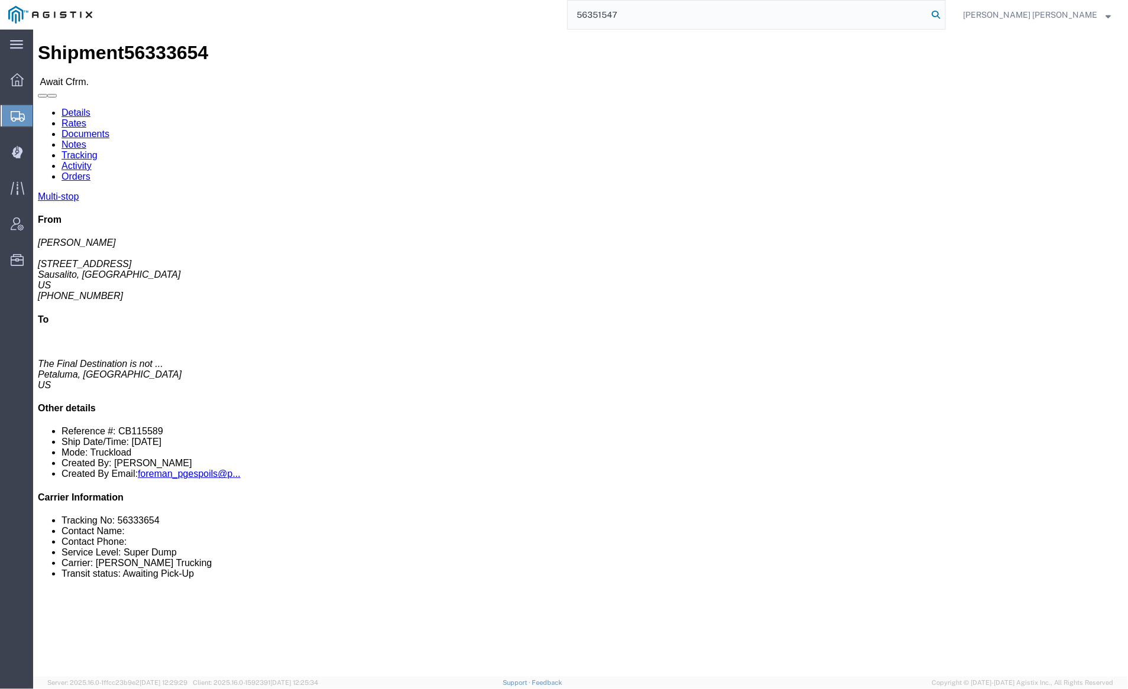
click at [944, 11] on icon at bounding box center [935, 15] width 17 height 17
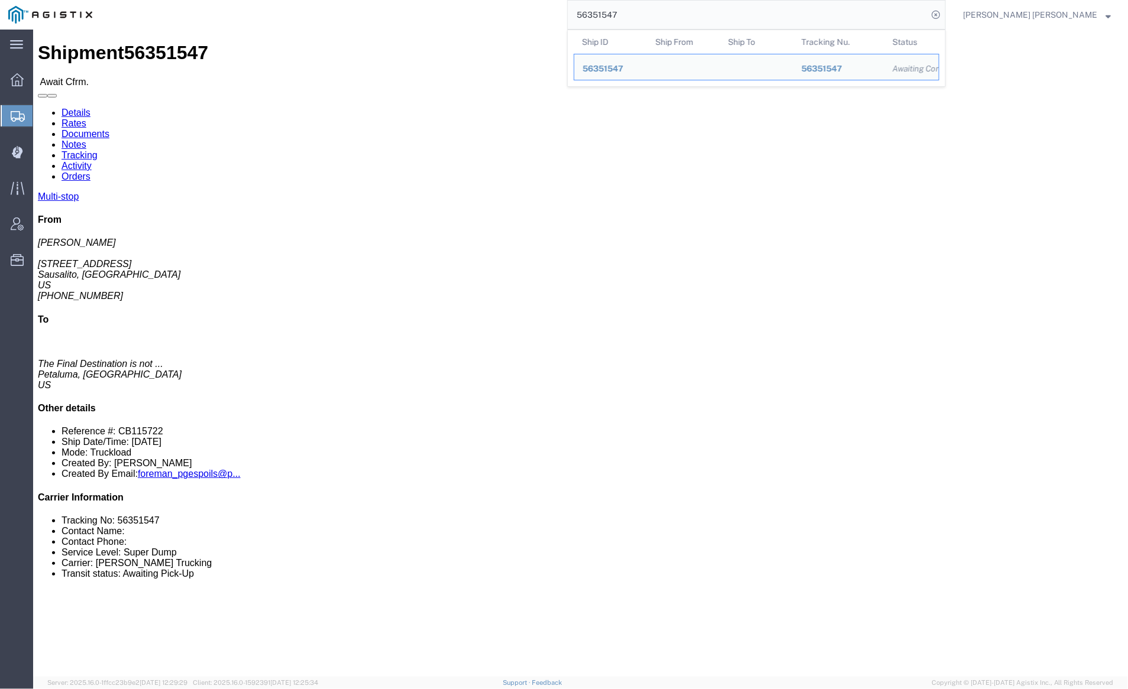
click at [666, 7] on input "56351547" at bounding box center [748, 15] width 360 height 28
click at [664, 14] on input "56351547" at bounding box center [748, 15] width 360 height 28
paste input "63144"
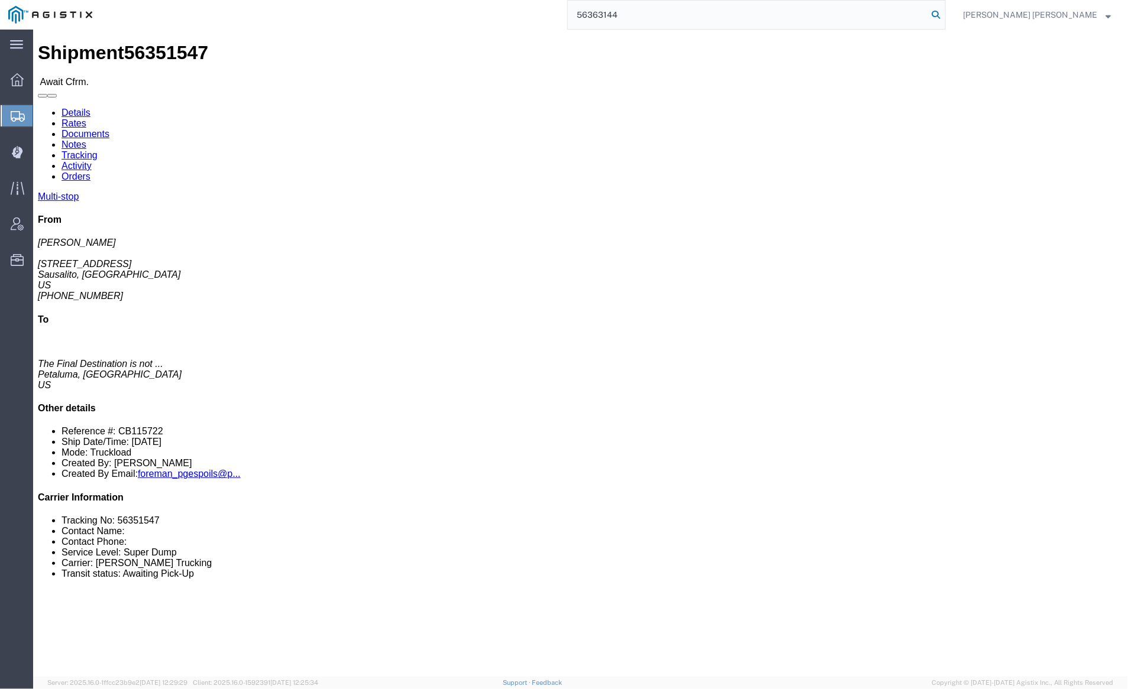
click at [944, 12] on icon at bounding box center [935, 15] width 17 height 17
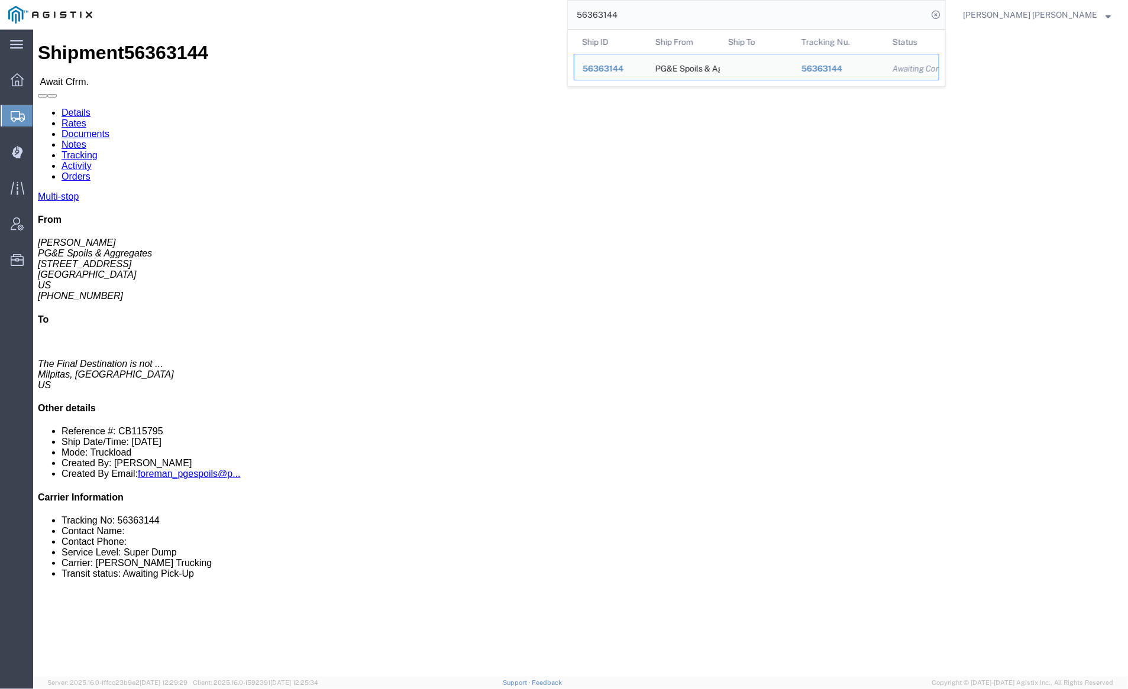
click at [653, 15] on input "56363144" at bounding box center [748, 15] width 360 height 28
paste input "74696"
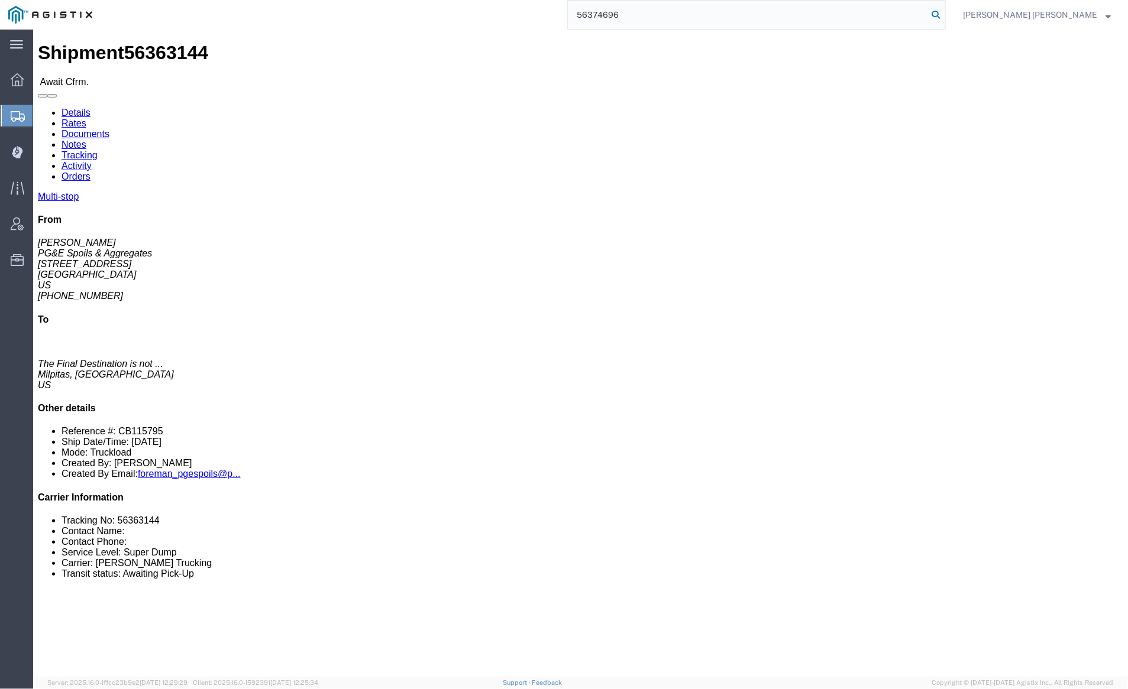
click at [944, 12] on icon at bounding box center [935, 15] width 17 height 17
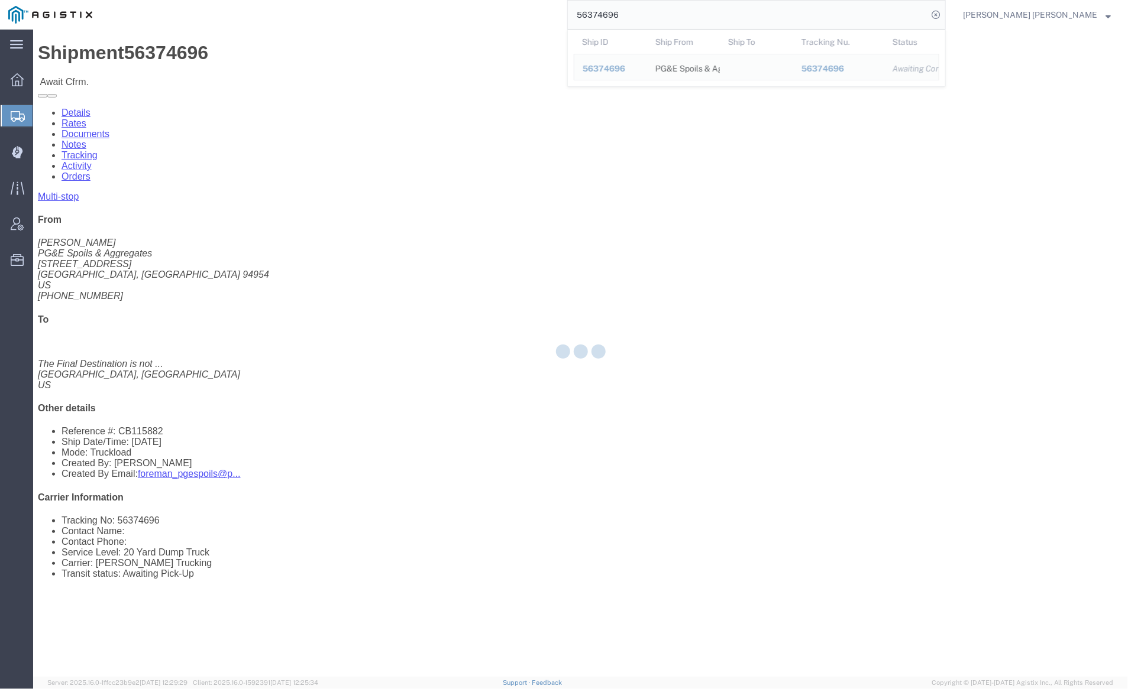
click at [654, 20] on input "56374696" at bounding box center [748, 15] width 360 height 28
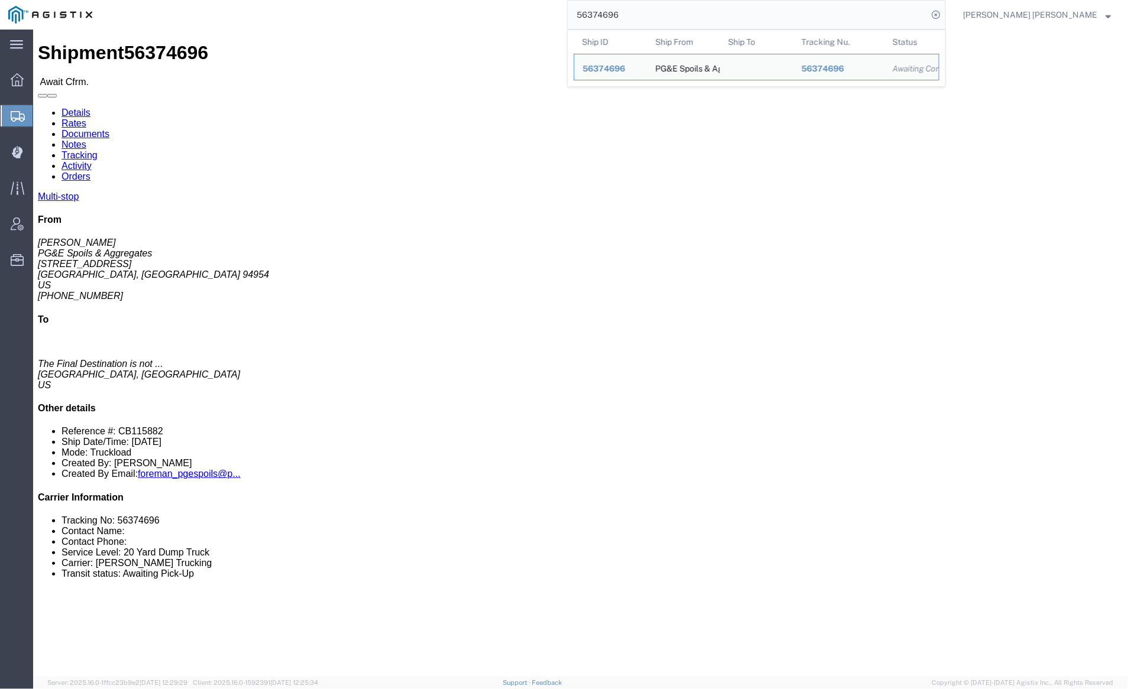
paste input "5265"
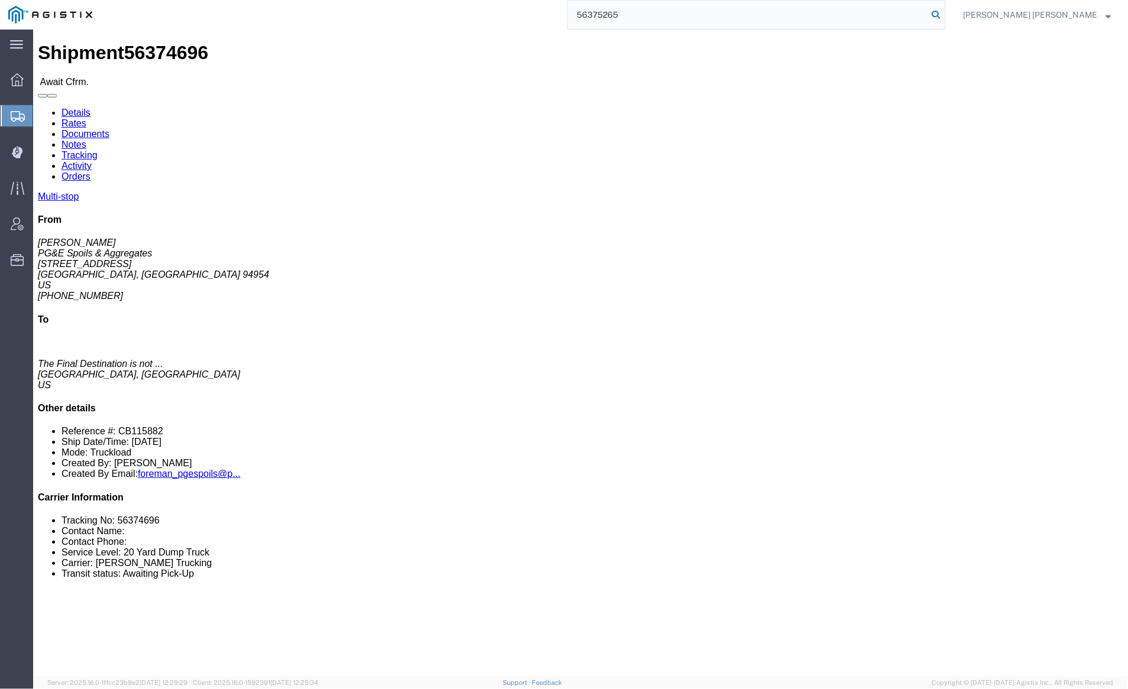
click at [944, 12] on icon at bounding box center [935, 15] width 17 height 17
click at [657, 22] on input "56375265" at bounding box center [748, 15] width 360 height 28
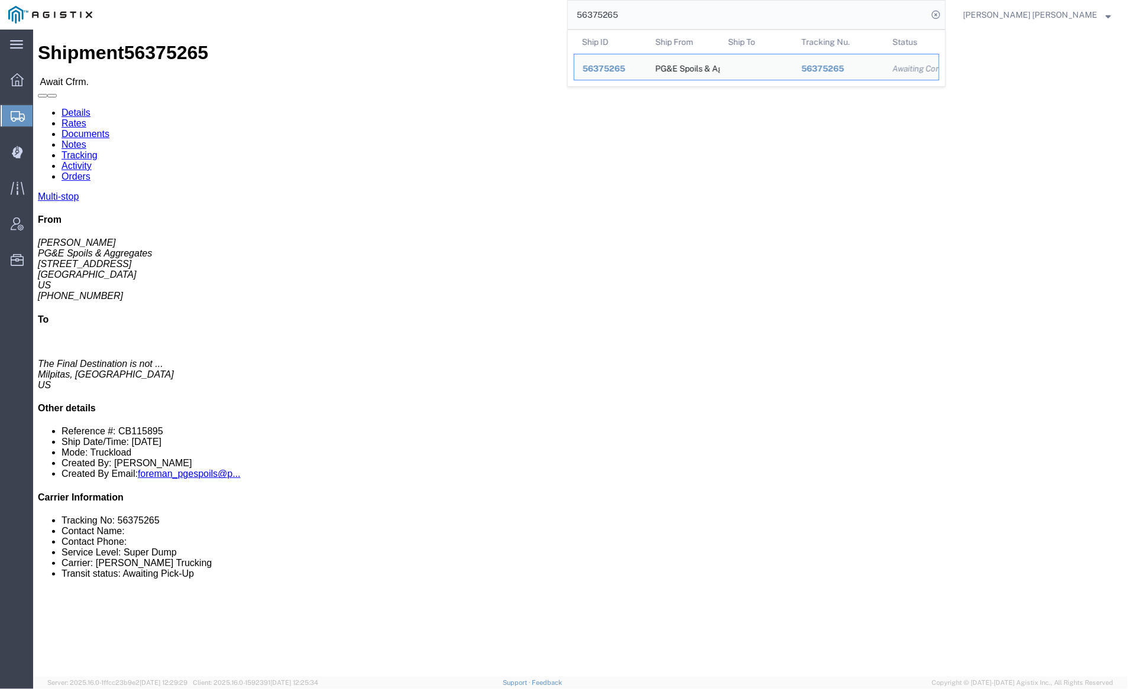
click at [657, 22] on input "56375265" at bounding box center [748, 15] width 360 height 28
paste input "92316"
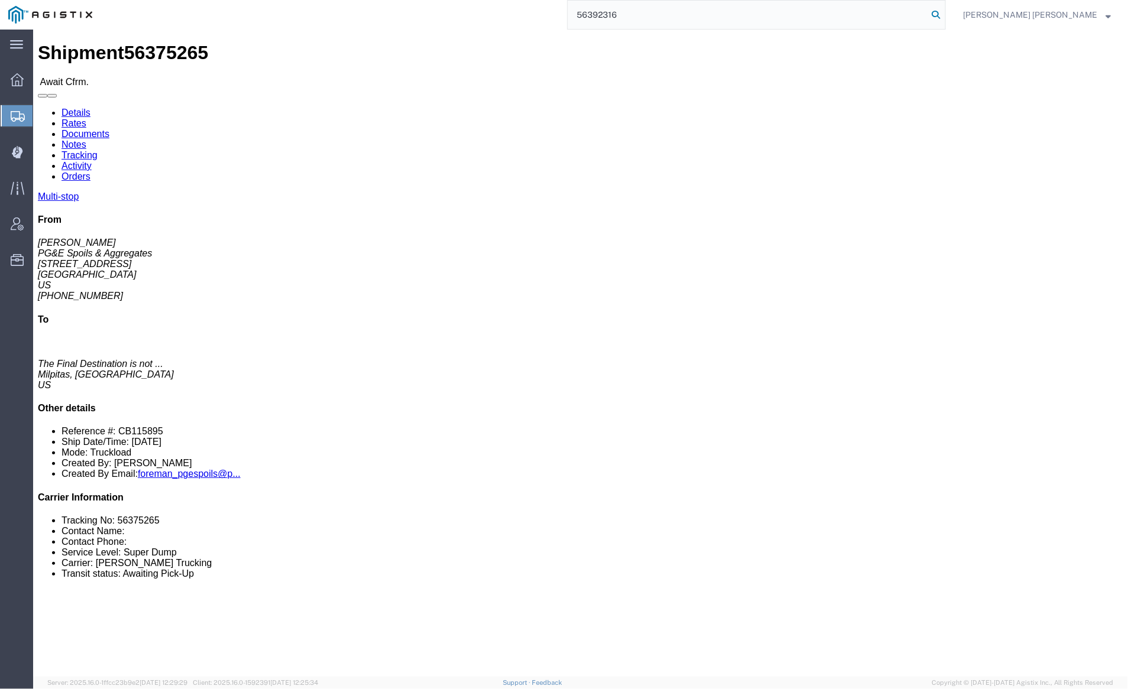
click at [944, 13] on icon at bounding box center [935, 15] width 17 height 17
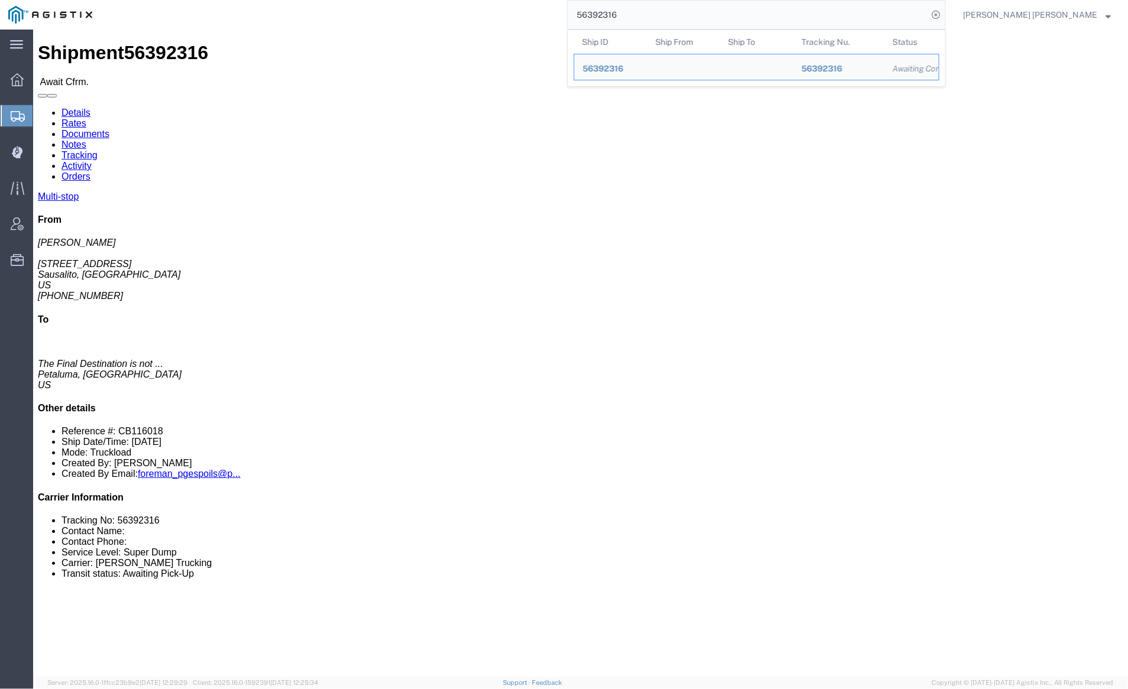
click at [660, 20] on input "56392316" at bounding box center [748, 15] width 360 height 28
paste input "32"
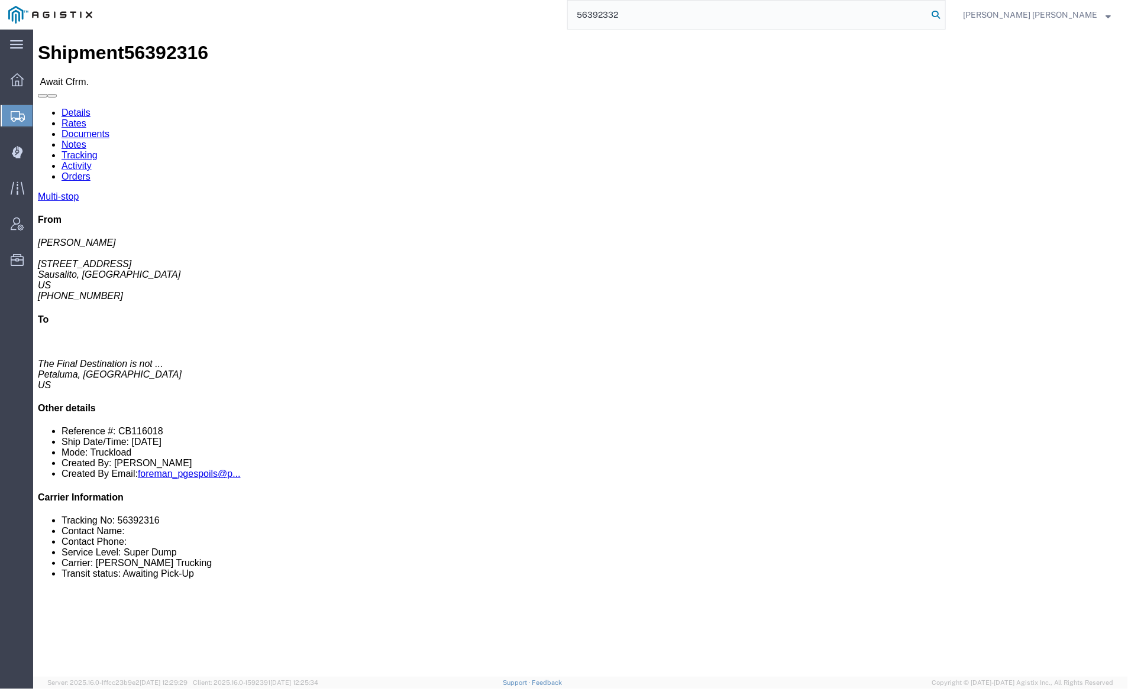
click at [944, 11] on icon at bounding box center [935, 15] width 17 height 17
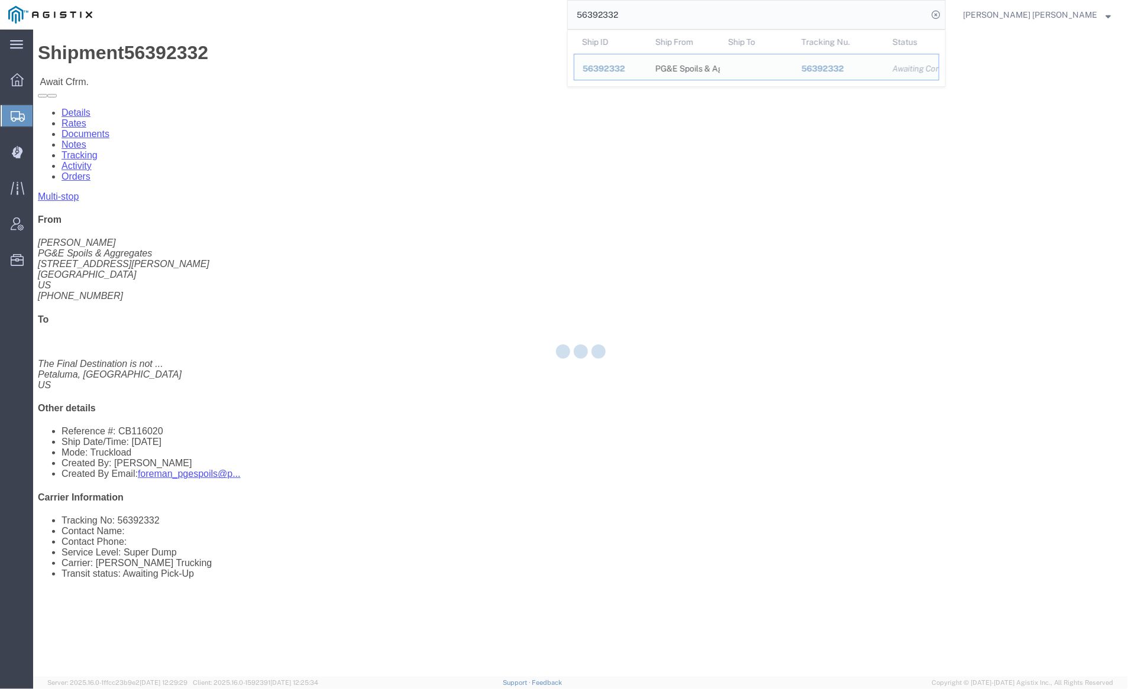
click at [675, 15] on input "56392332" at bounding box center [748, 15] width 360 height 28
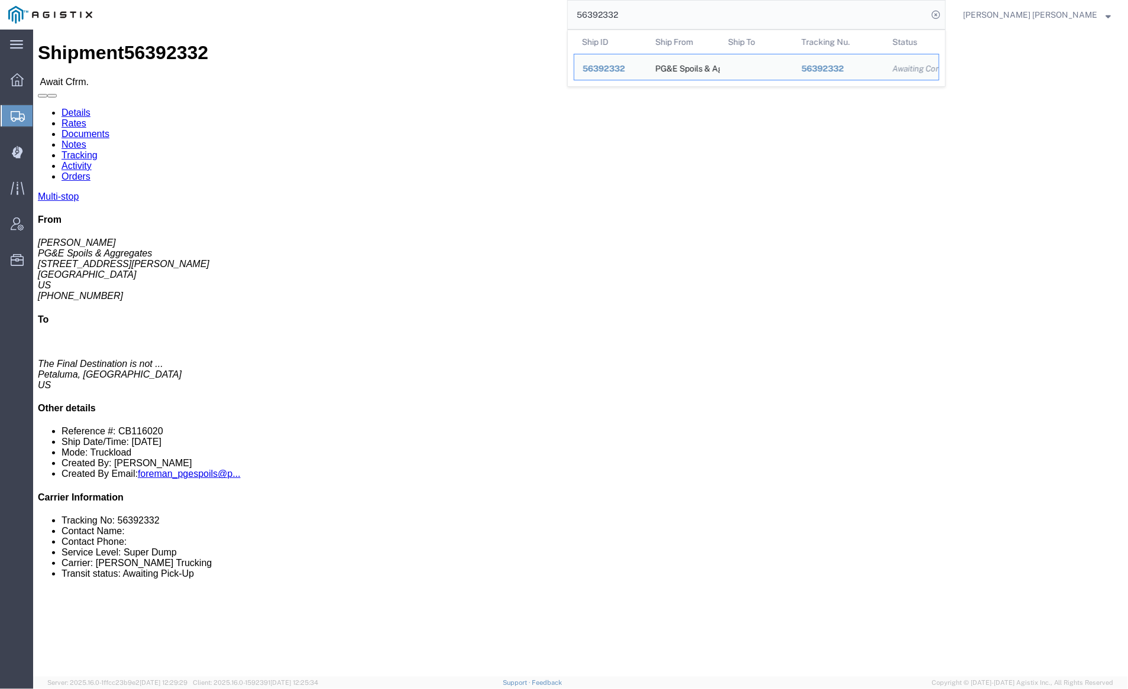
paste input "88206"
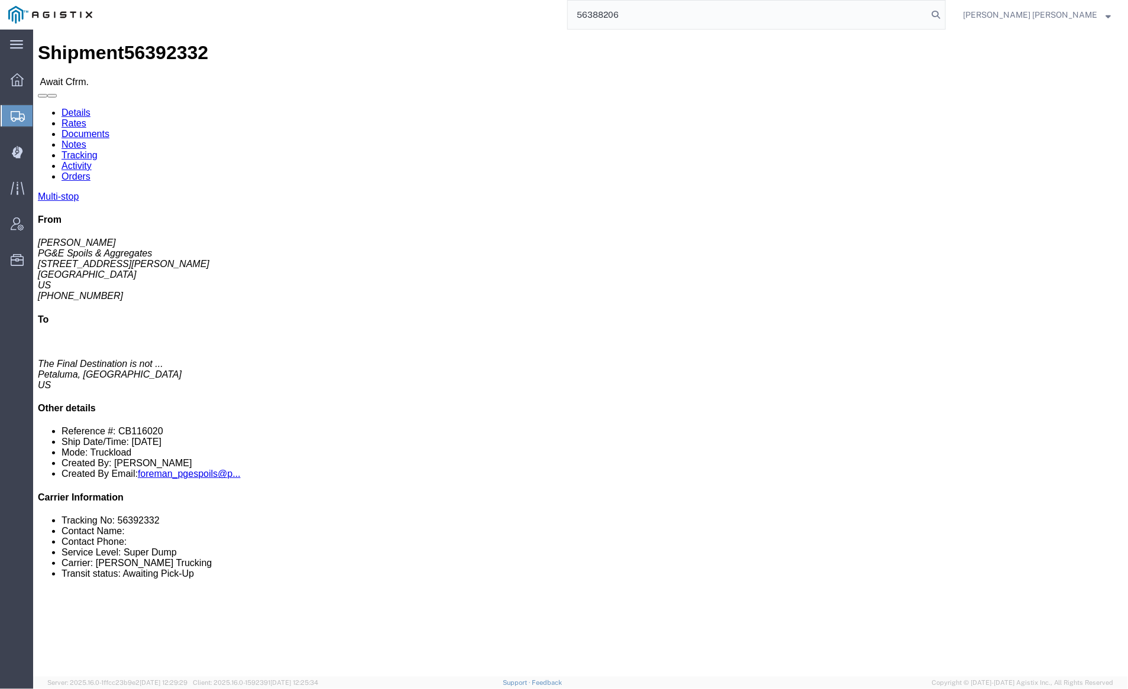
click at [944, 14] on icon at bounding box center [935, 15] width 17 height 17
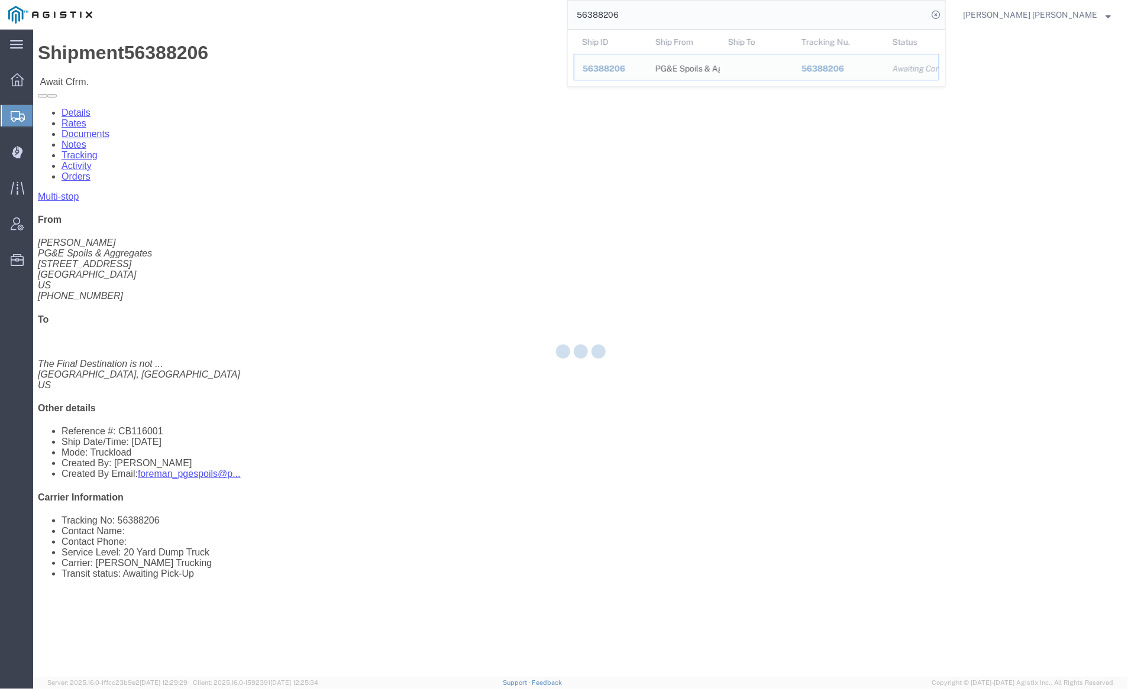
click at [659, 15] on input "56388206" at bounding box center [748, 15] width 360 height 28
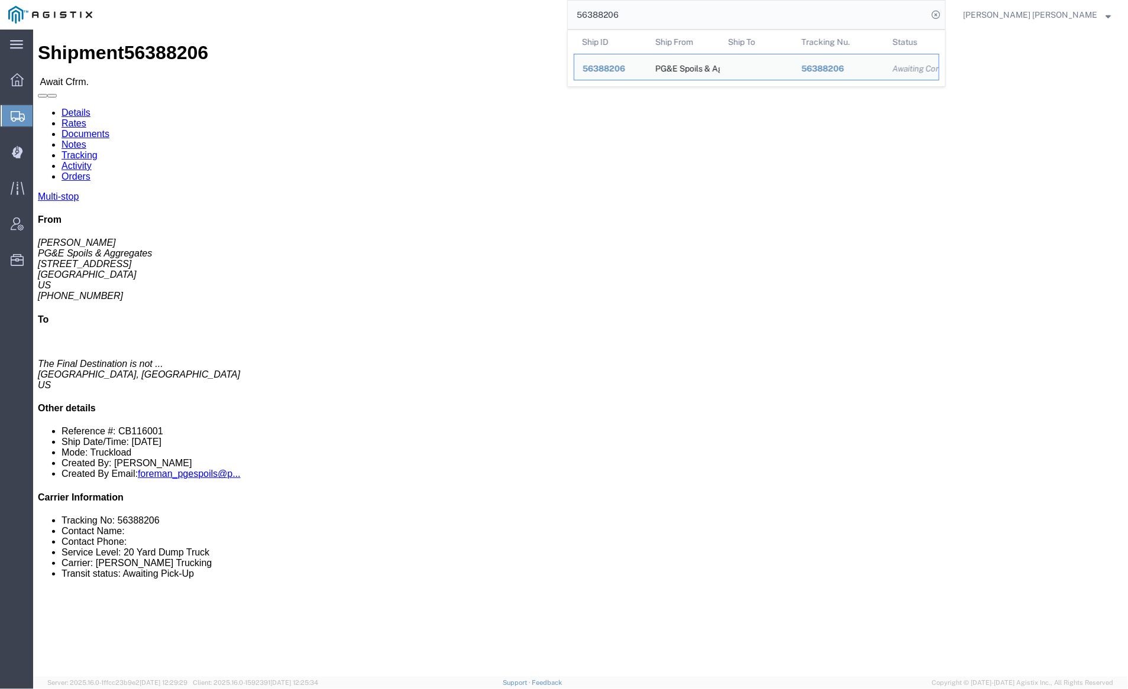
paste input "10"
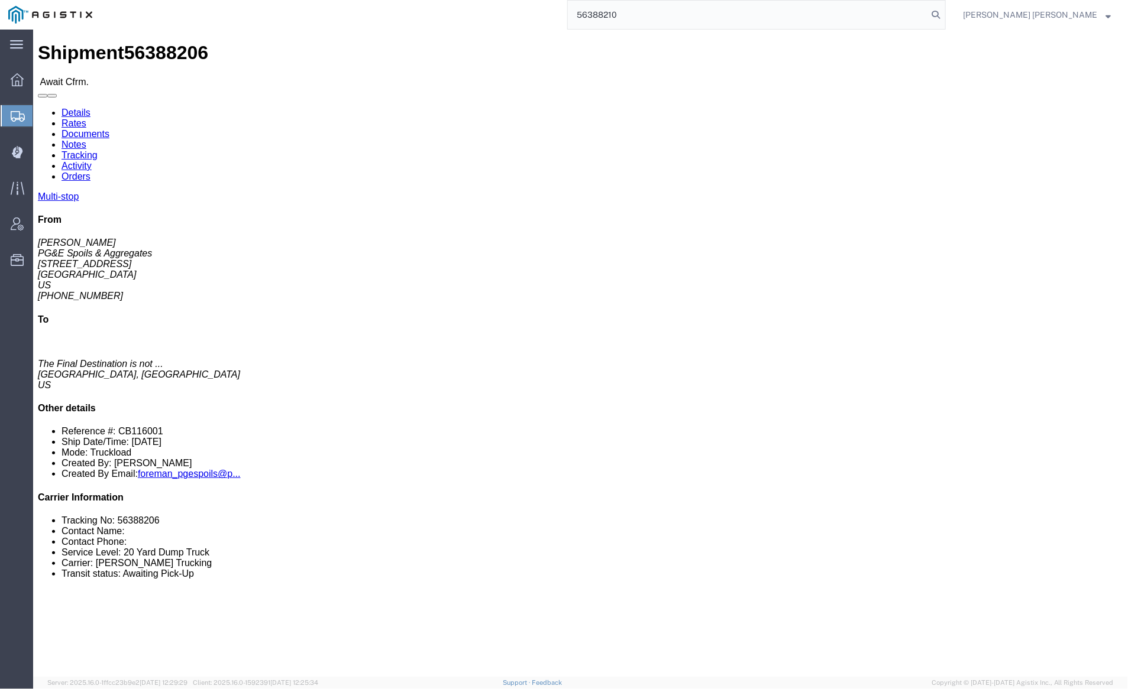
click at [946, 11] on form "56388210" at bounding box center [756, 15] width 378 height 30
click at [944, 14] on icon at bounding box center [935, 15] width 17 height 17
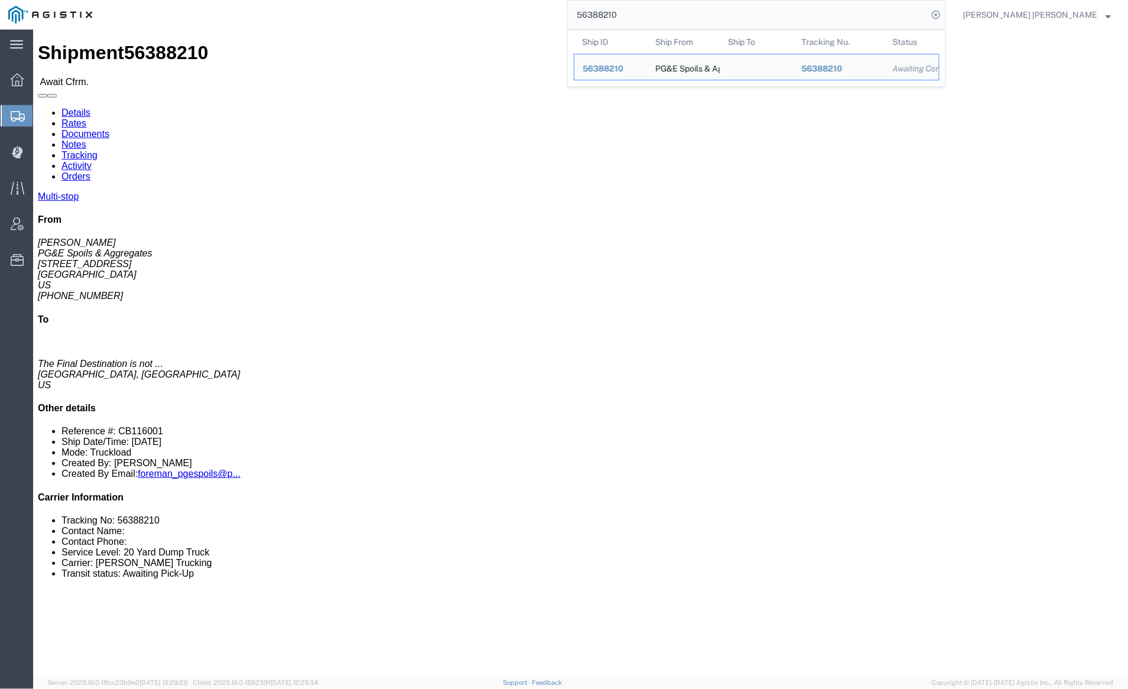
click at [681, 20] on input "56388210" at bounding box center [748, 15] width 360 height 28
paste input "405493"
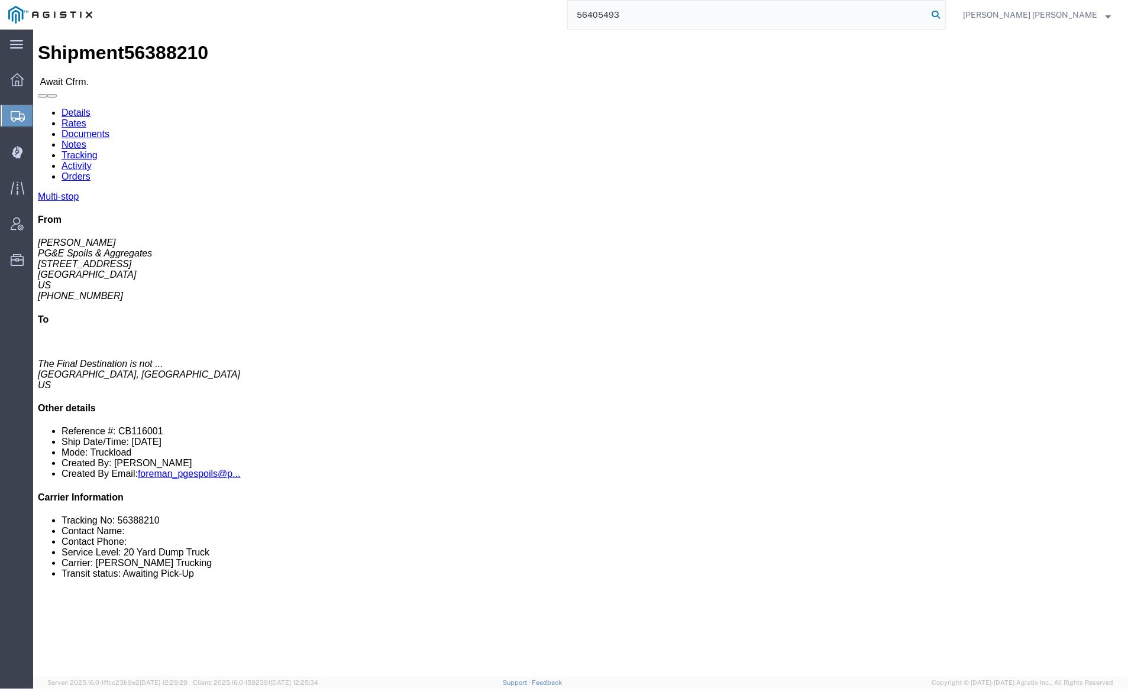
click at [944, 13] on icon at bounding box center [935, 15] width 17 height 17
click at [651, 7] on input "56405493" at bounding box center [748, 15] width 360 height 28
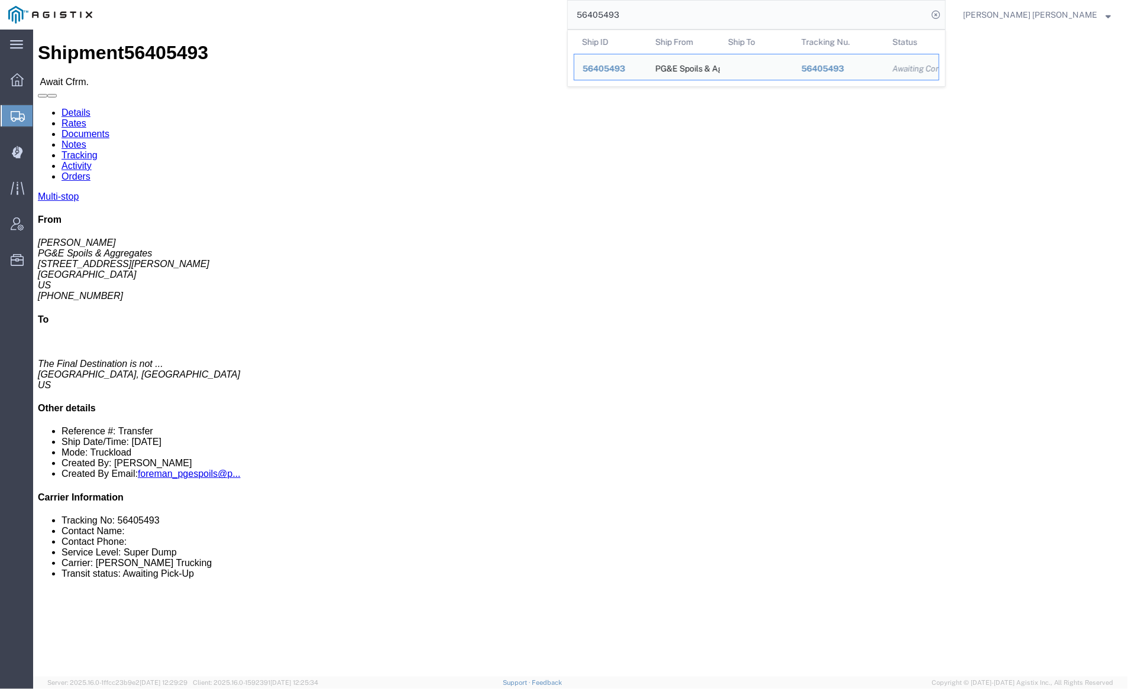
click at [651, 7] on input "56405493" at bounding box center [748, 15] width 360 height 28
paste input "555"
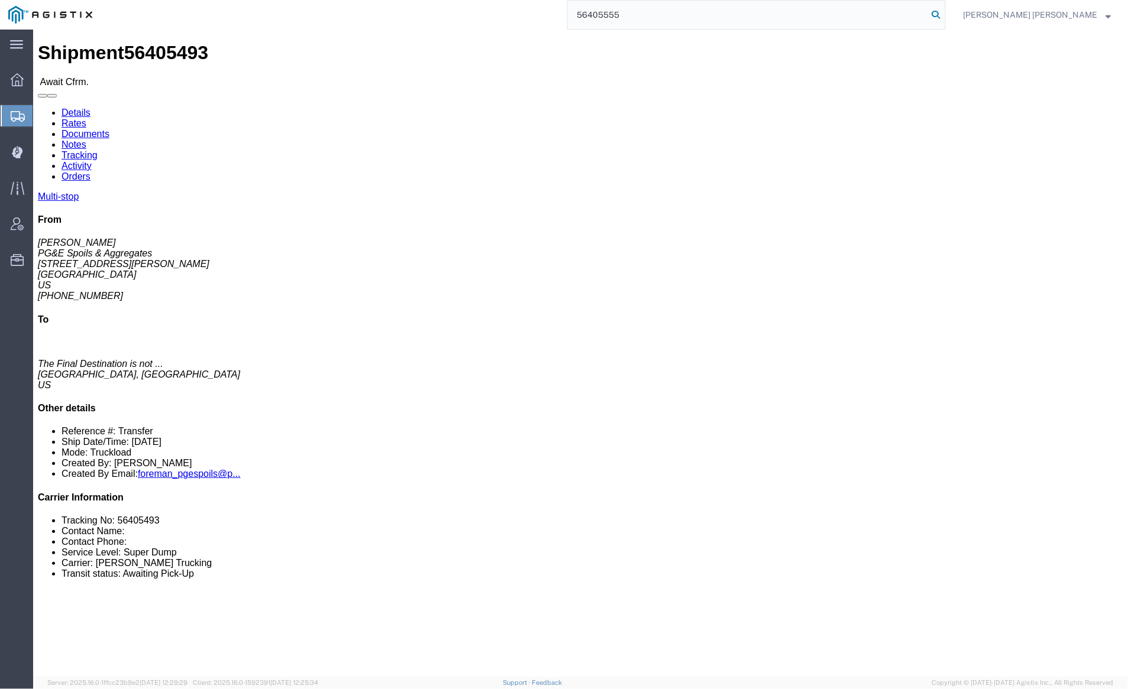
click at [944, 13] on icon at bounding box center [935, 15] width 17 height 17
click at [656, 20] on input "56405555" at bounding box center [748, 15] width 360 height 28
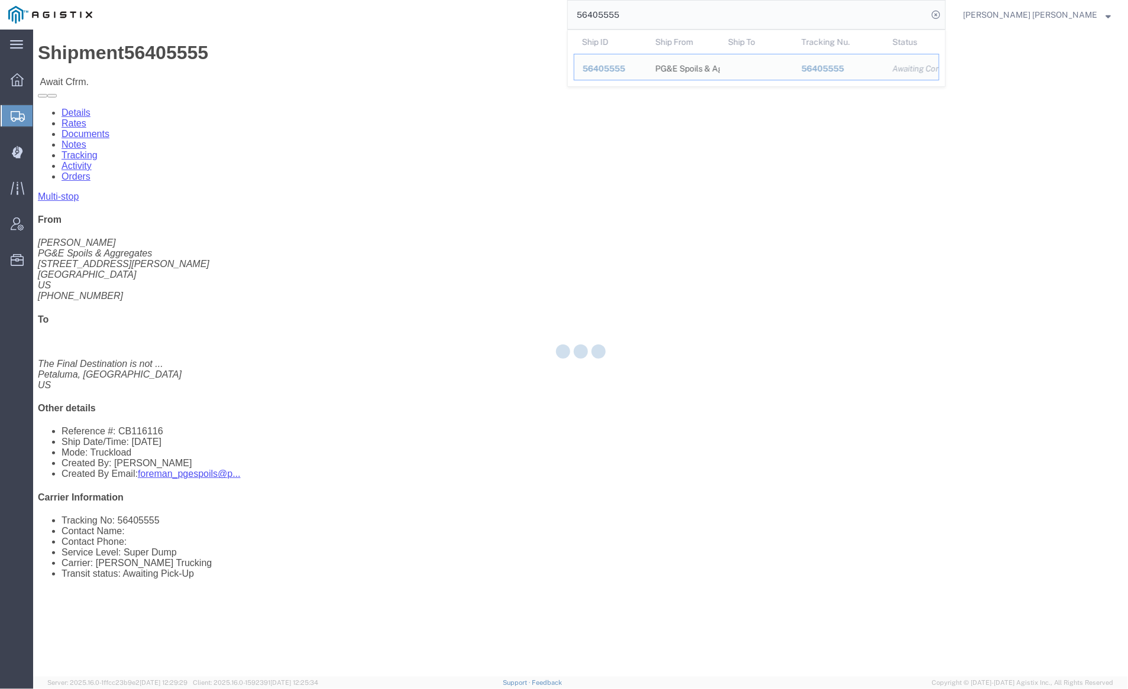
paste input "611"
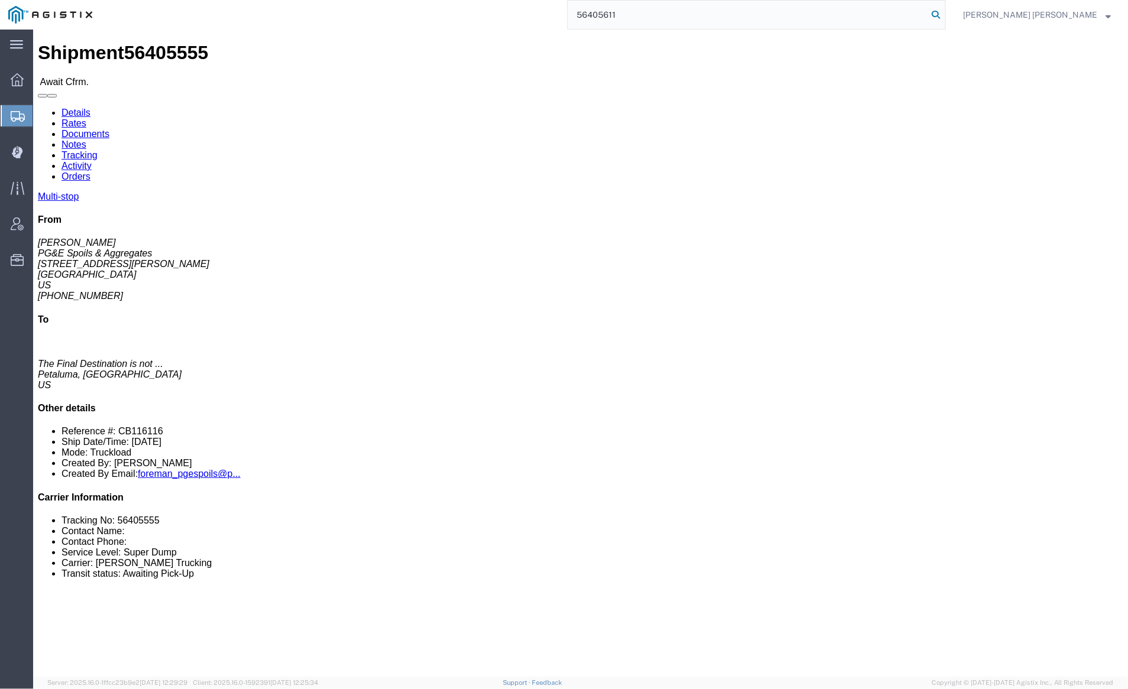
click at [944, 8] on icon at bounding box center [935, 15] width 17 height 17
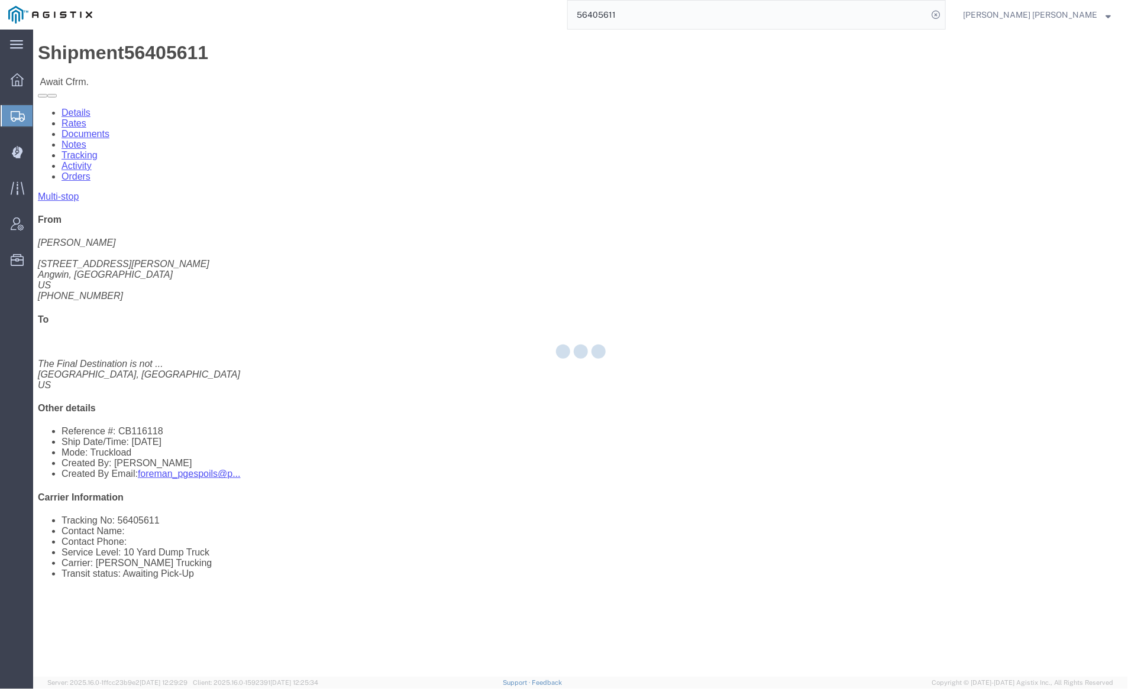
click at [668, 15] on input "56405611" at bounding box center [748, 15] width 360 height 28
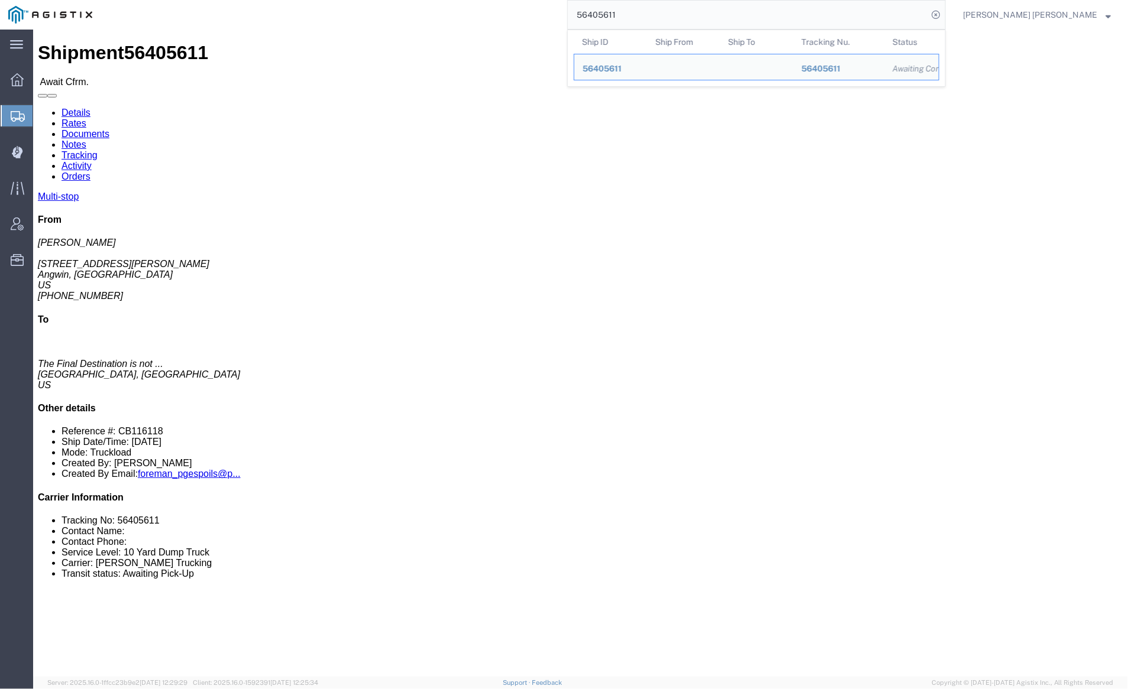
paste input "46"
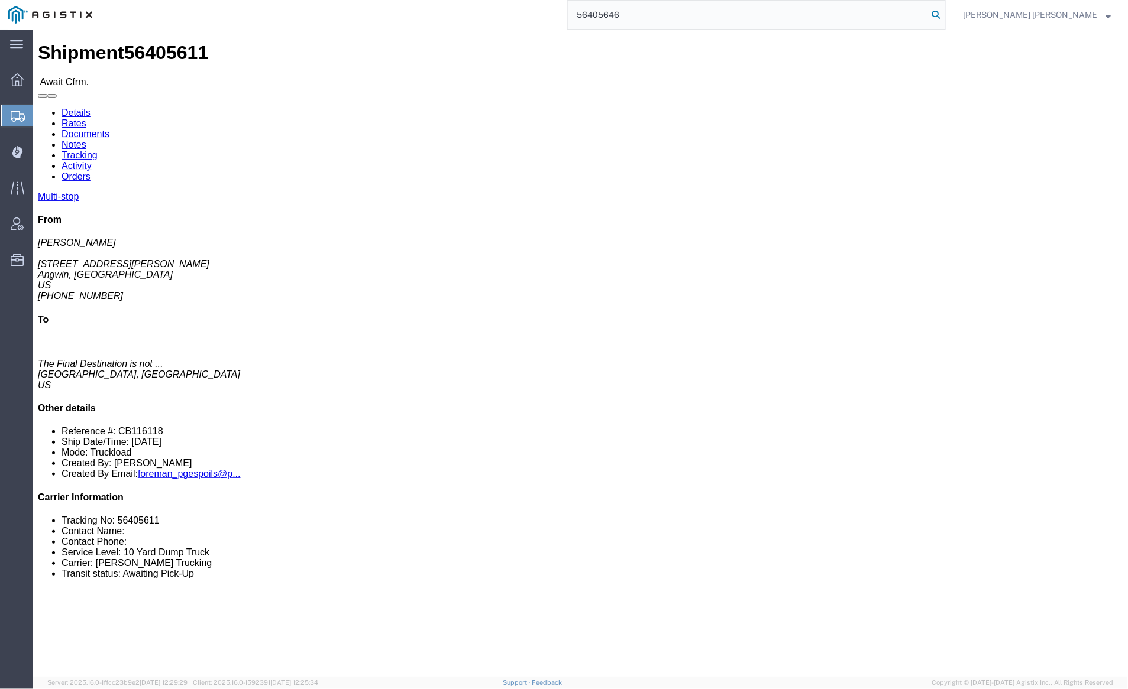
click at [944, 14] on icon at bounding box center [935, 15] width 17 height 17
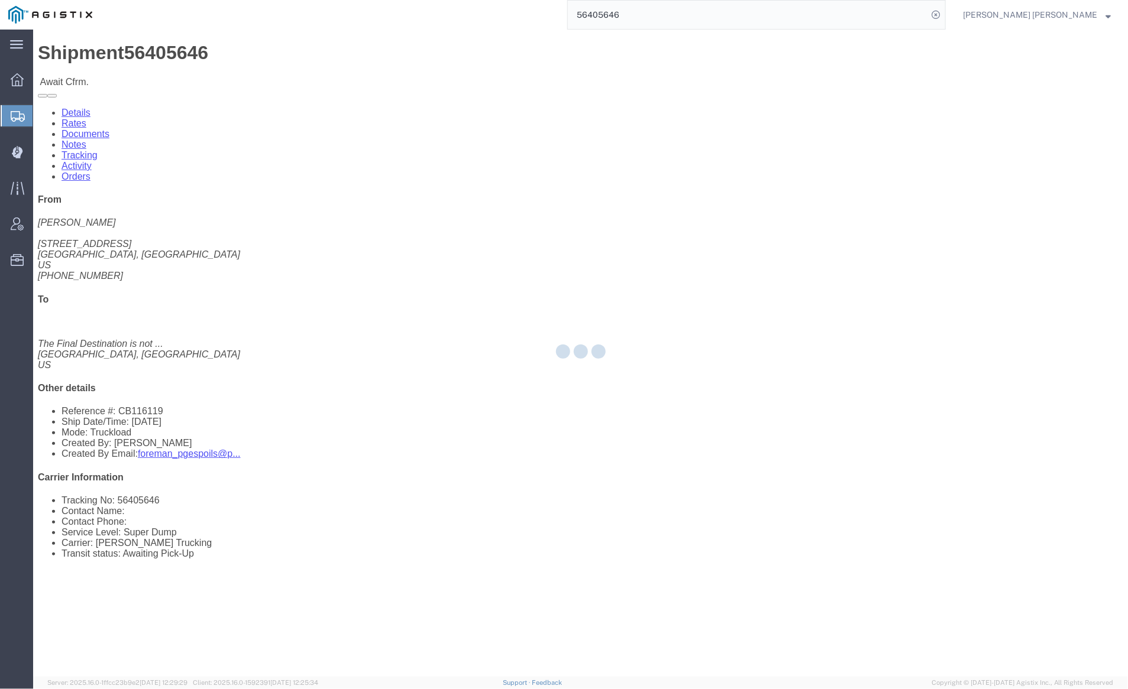
click at [679, 12] on input "56405646" at bounding box center [748, 15] width 360 height 28
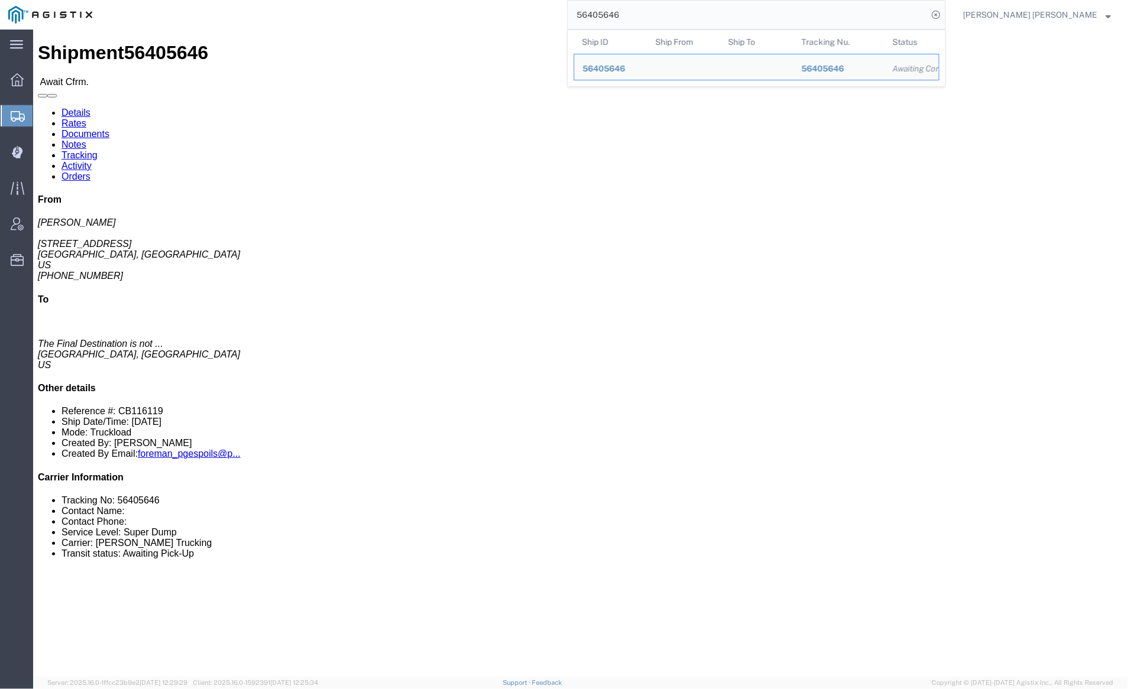
paste input "599"
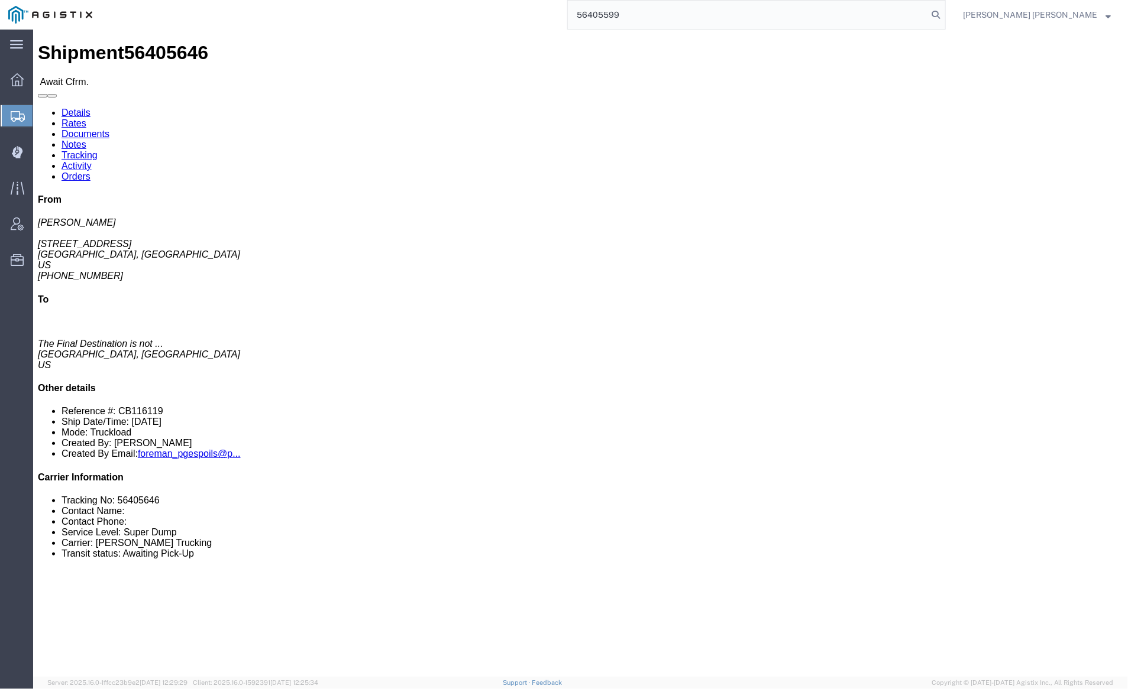
drag, startPoint x: 1003, startPoint y: 17, endPoint x: 973, endPoint y: 22, distance: 30.5
click at [944, 17] on icon at bounding box center [935, 15] width 17 height 17
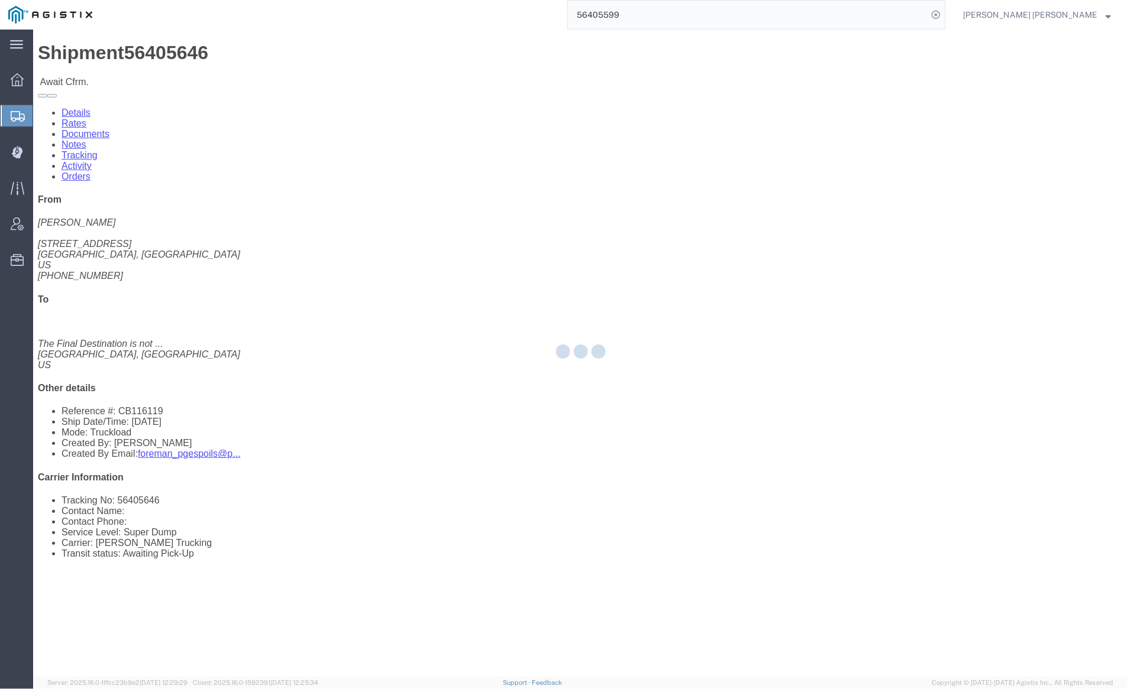
click at [430, 38] on div at bounding box center [580, 354] width 1095 height 648
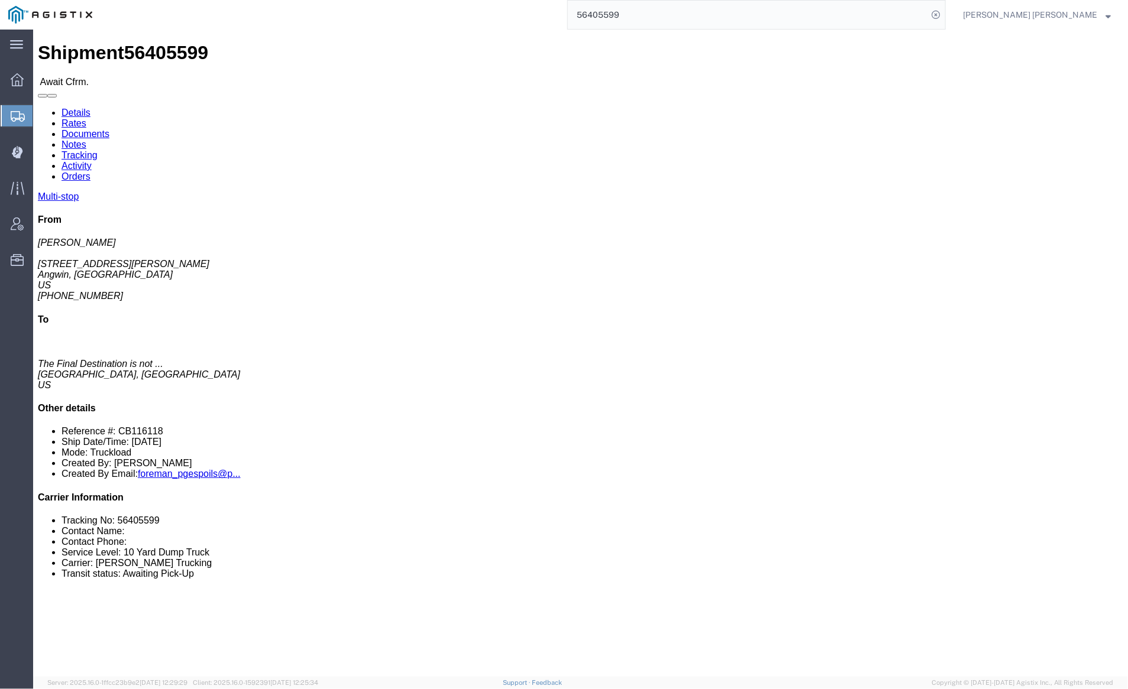
click at [665, 16] on input "56405599" at bounding box center [748, 15] width 360 height 28
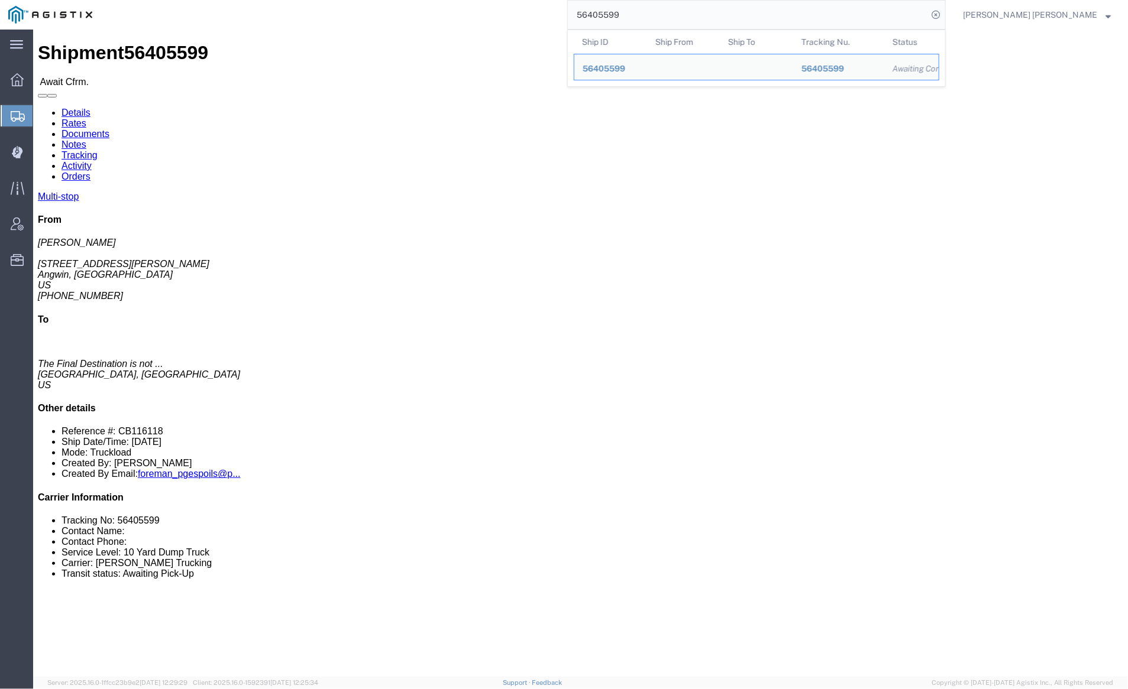
paste input "652"
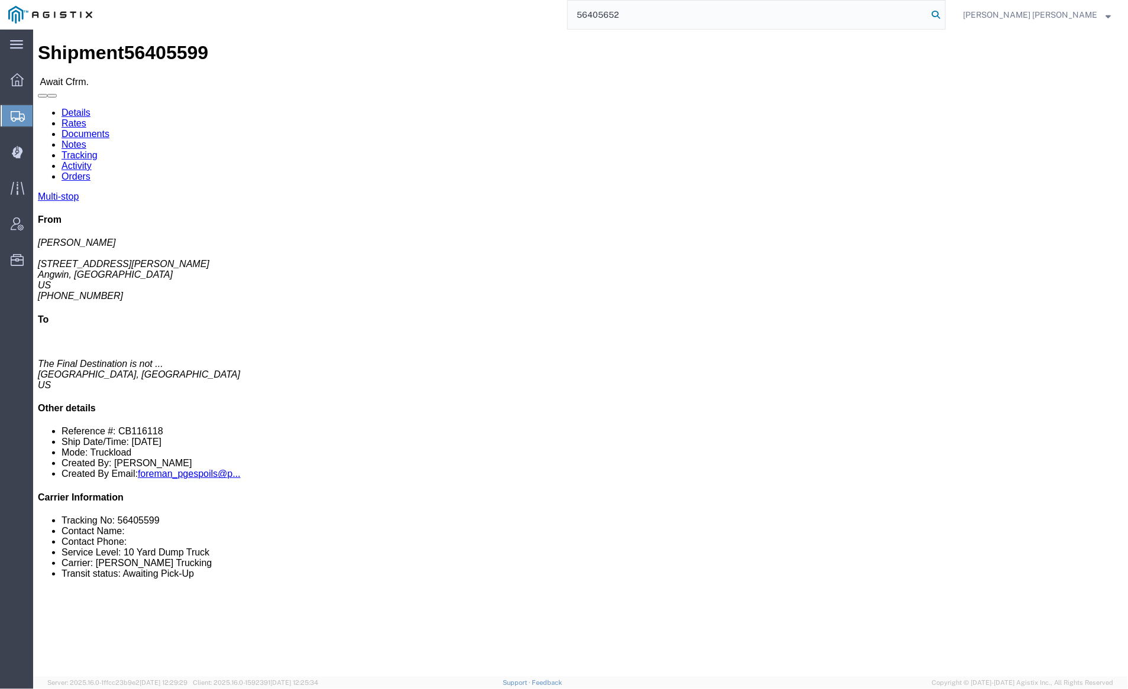
click at [944, 11] on icon at bounding box center [935, 15] width 17 height 17
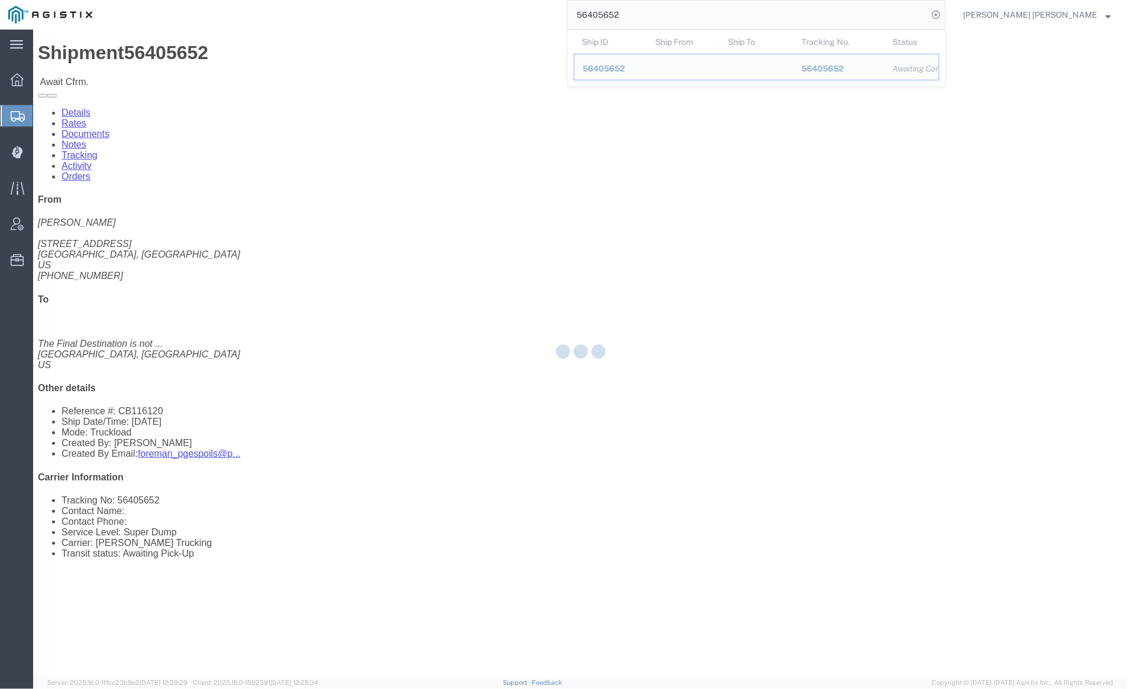
click at [667, 15] on input "56405652" at bounding box center [748, 15] width 360 height 28
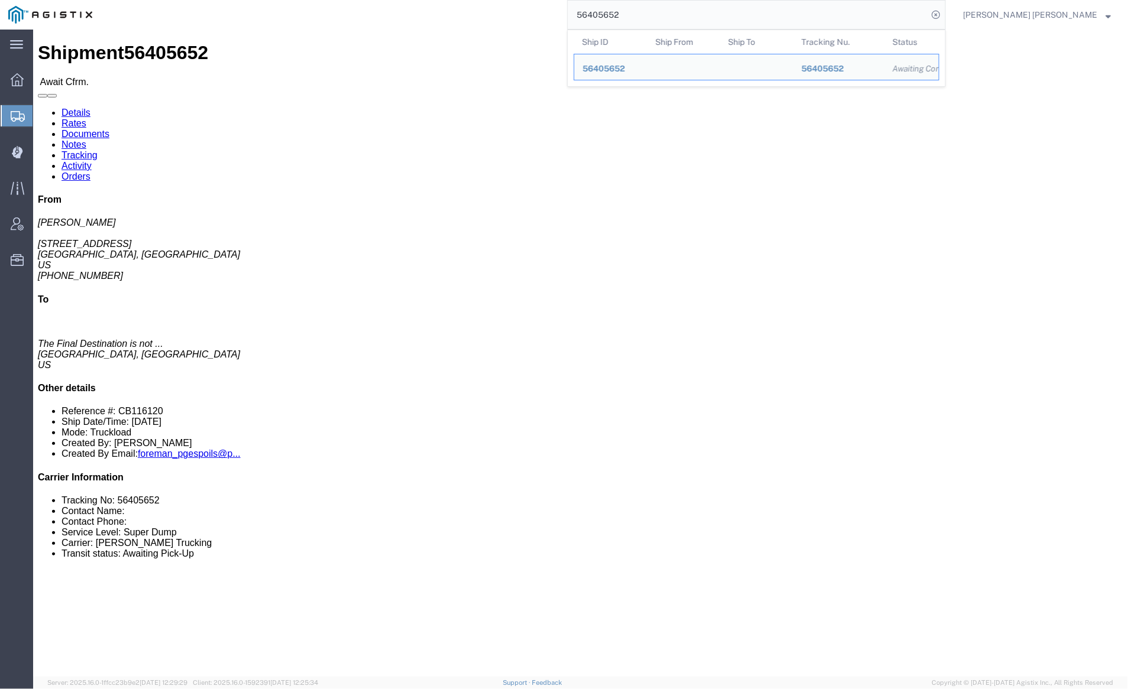
paste input "18497"
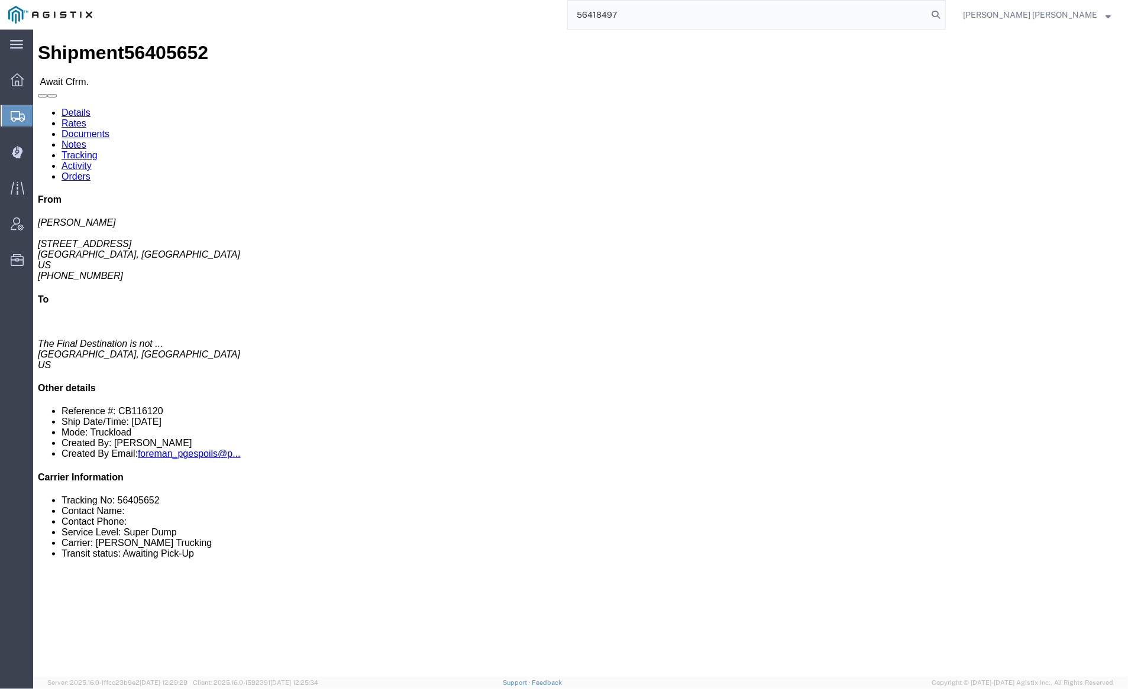
drag, startPoint x: 1002, startPoint y: 14, endPoint x: 872, endPoint y: 27, distance: 130.8
click at [944, 14] on icon at bounding box center [935, 15] width 17 height 17
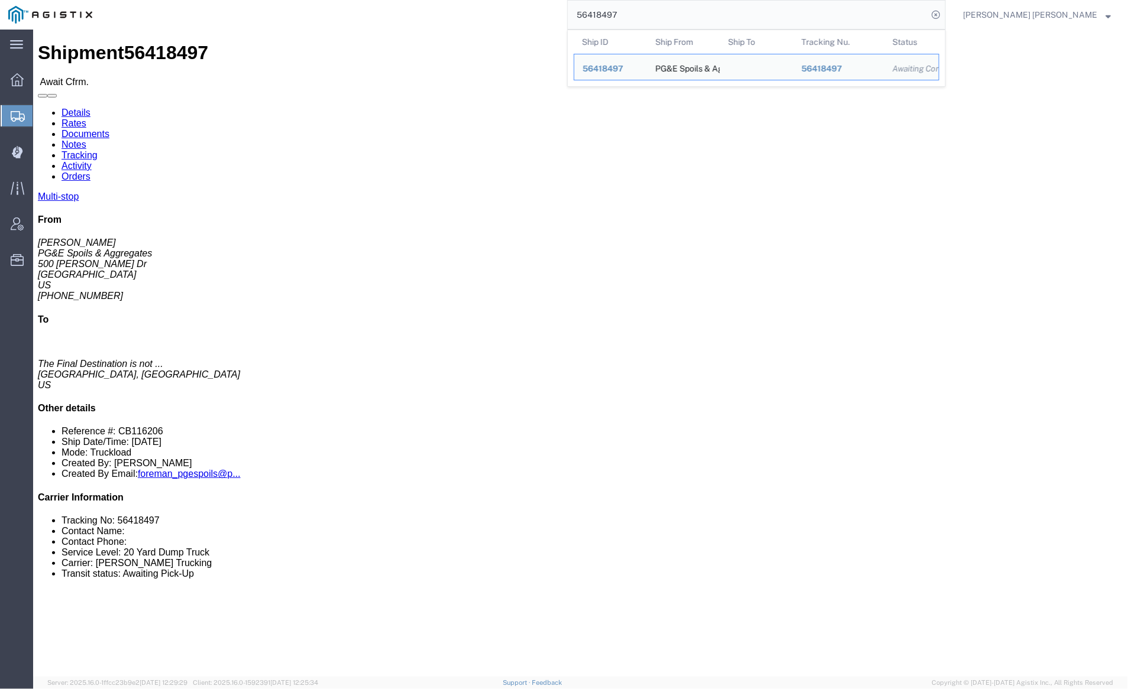
click at [658, 21] on input "56418497" at bounding box center [748, 15] width 360 height 28
paste input "9464"
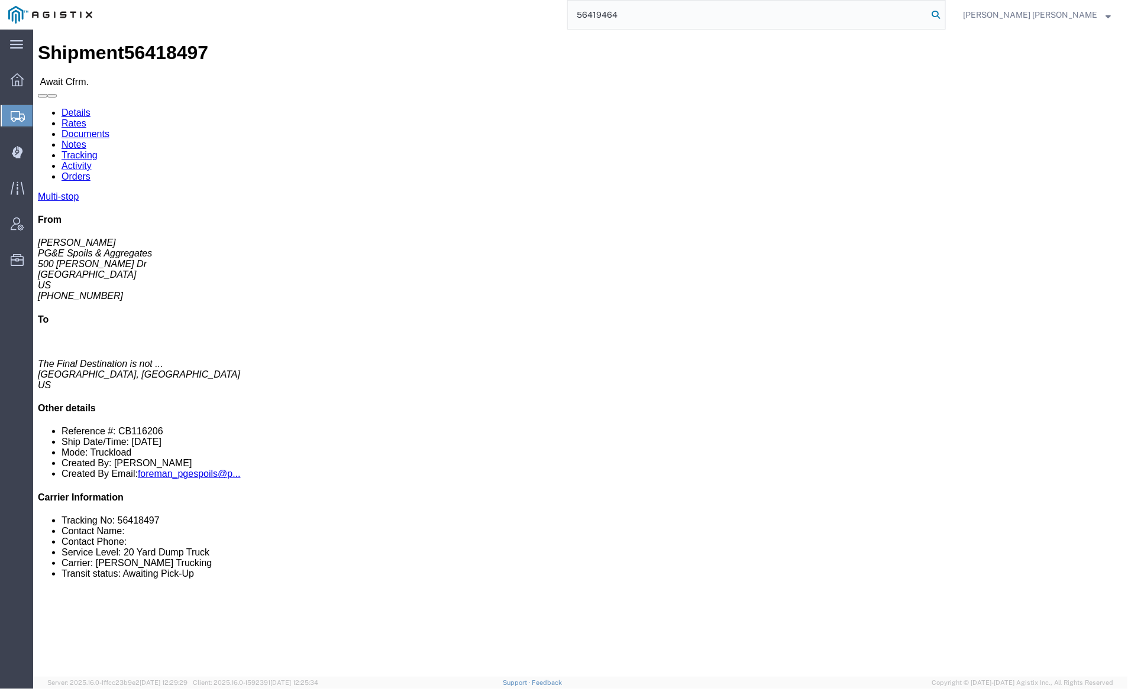
click at [944, 12] on icon at bounding box center [935, 15] width 17 height 17
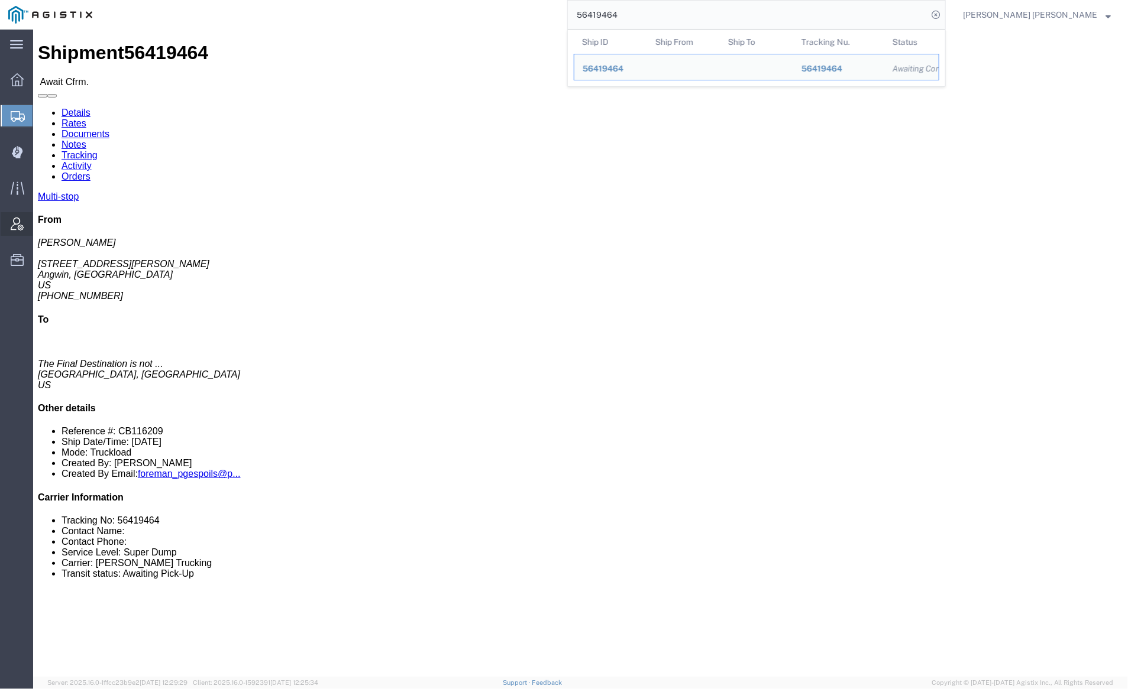
click at [655, 12] on input "56419464" at bounding box center [748, 15] width 360 height 28
paste input "8509"
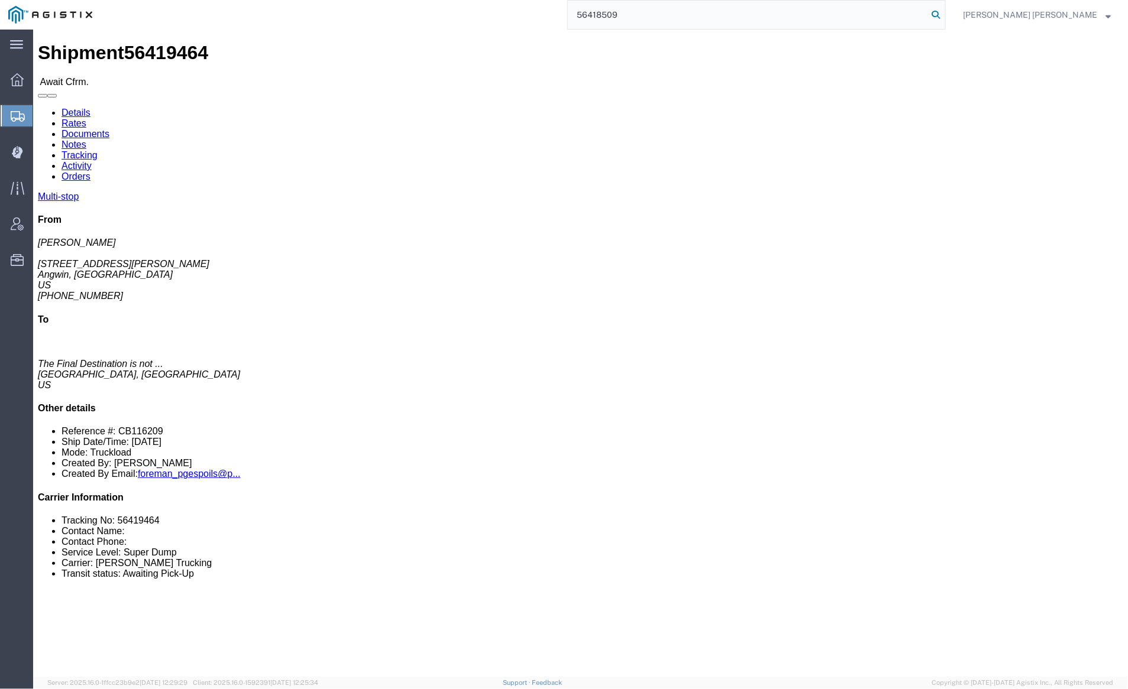
click at [944, 15] on icon at bounding box center [935, 15] width 17 height 17
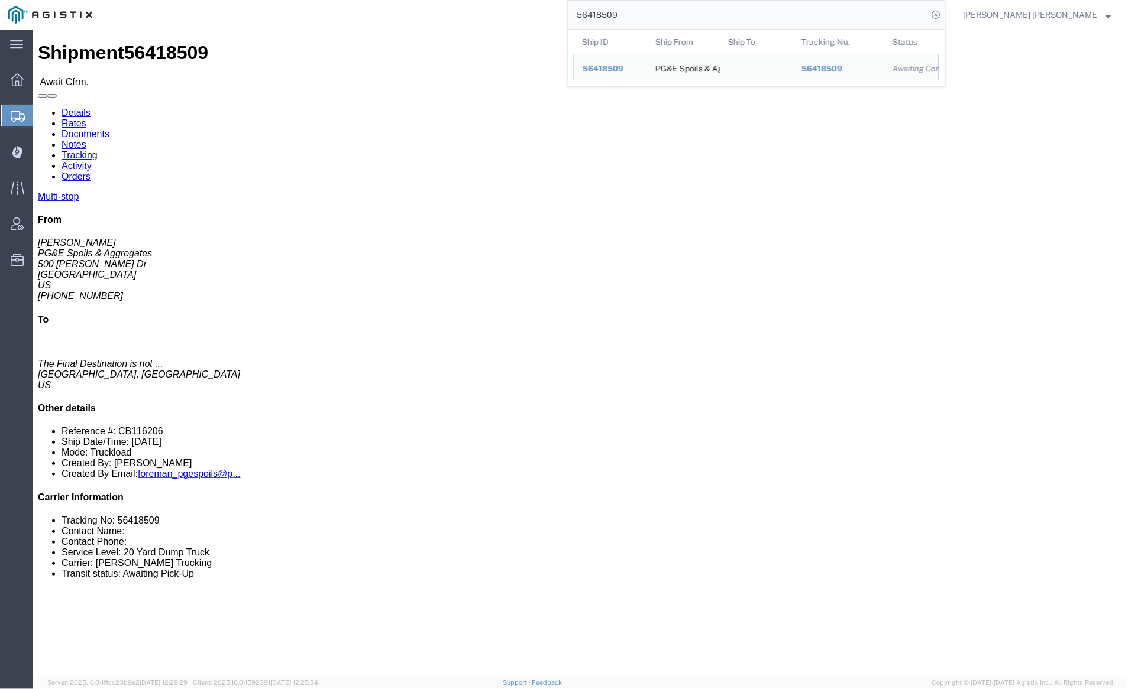
click at [651, 22] on input "56418509" at bounding box center [748, 15] width 360 height 28
paste input "29203"
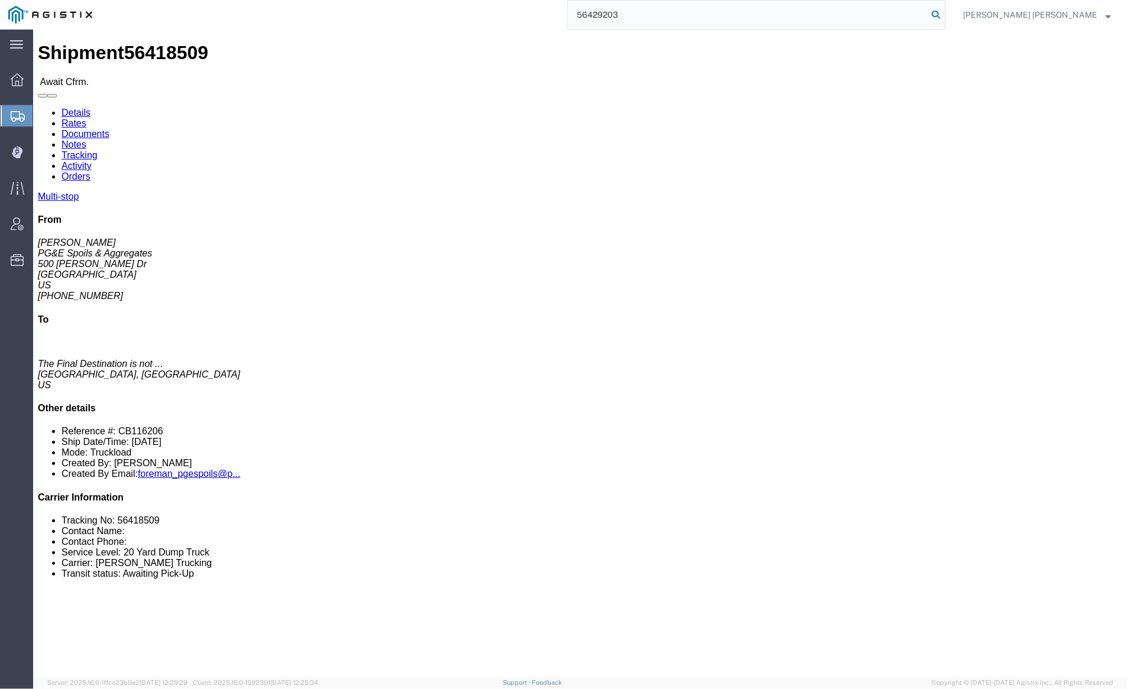
type input "56429203"
click at [944, 12] on icon at bounding box center [935, 15] width 17 height 17
